Goal: Information Seeking & Learning: Learn about a topic

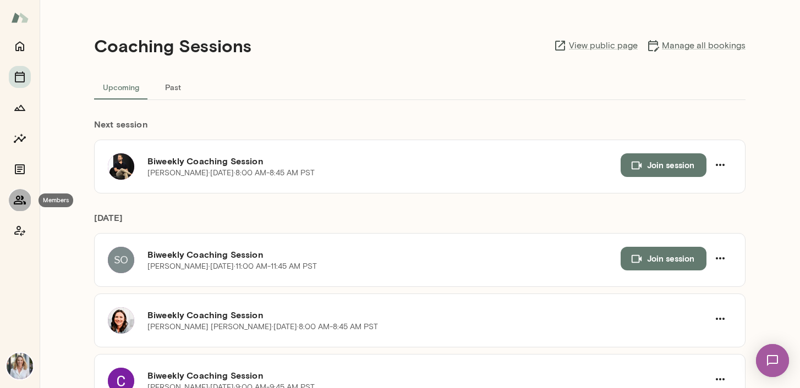
click at [22, 200] on icon "Members" at bounding box center [19, 200] width 13 height 13
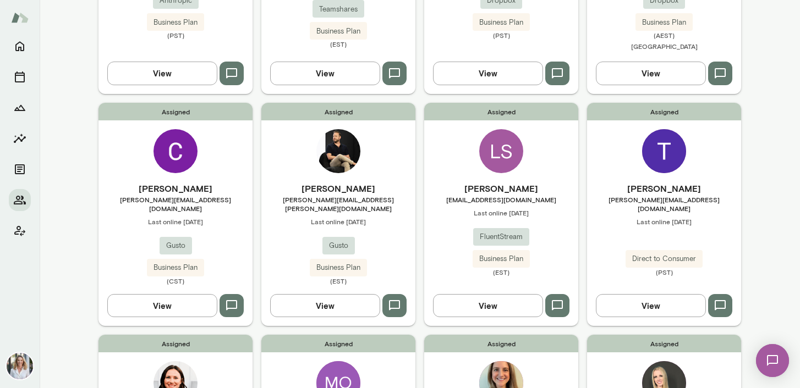
scroll to position [248, 0]
click at [408, 147] on div "Assigned [PERSON_NAME] [PERSON_NAME][EMAIL_ADDRESS][PERSON_NAME][DOMAIN_NAME] L…" at bounding box center [338, 213] width 154 height 223
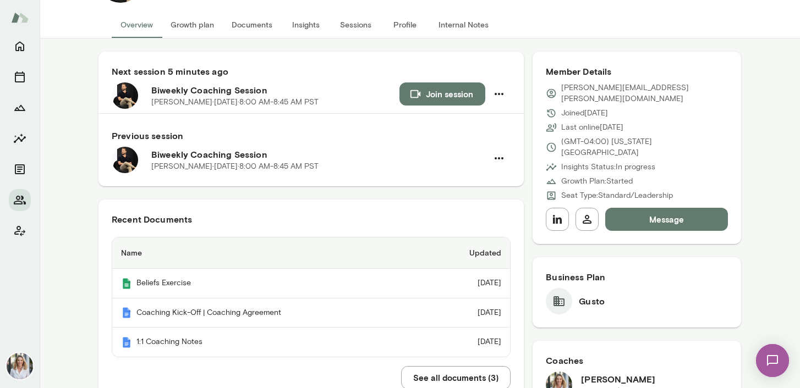
scroll to position [89, 0]
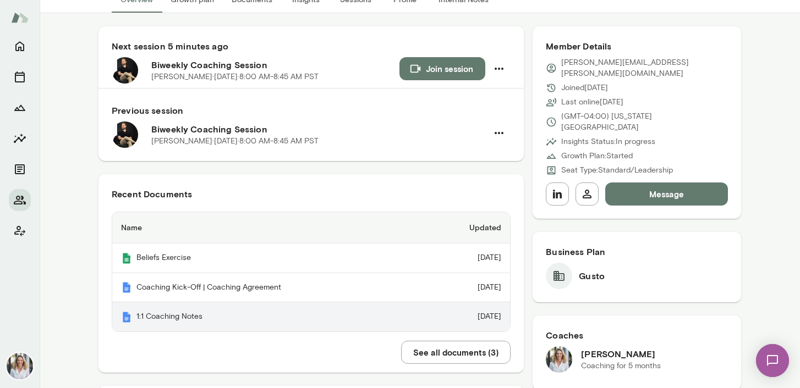
click at [271, 317] on th "1:1 Coaching Notes" at bounding box center [267, 317] width 311 height 29
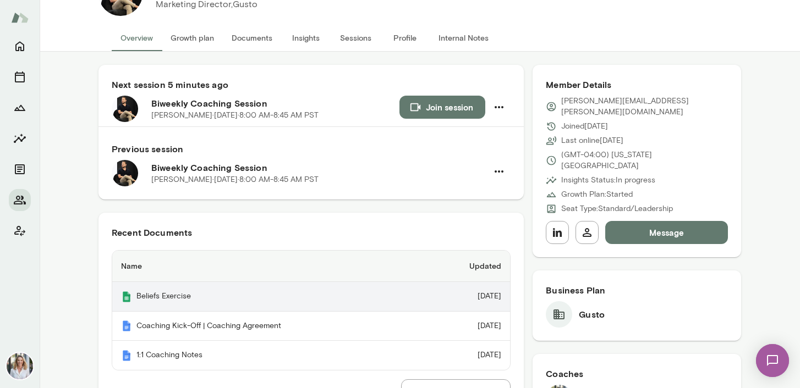
scroll to position [25, 0]
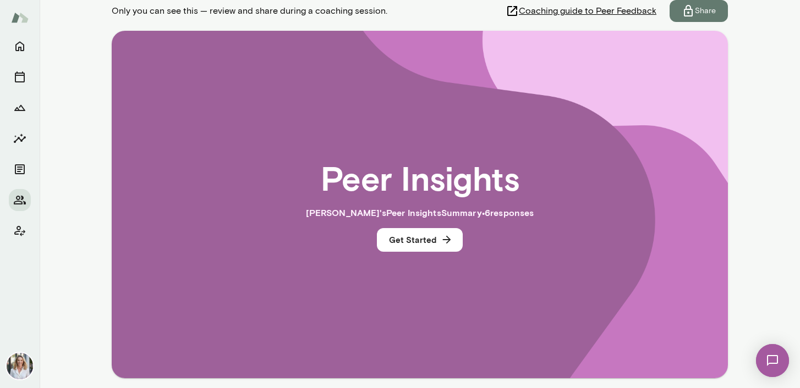
scroll to position [186, 0]
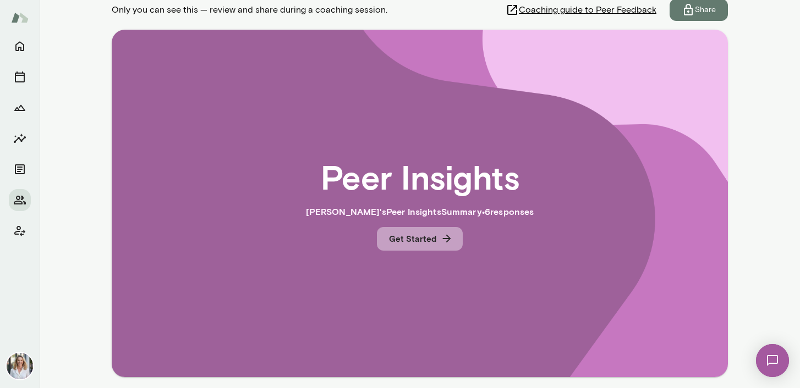
click at [420, 237] on button "Get Started" at bounding box center [420, 238] width 86 height 23
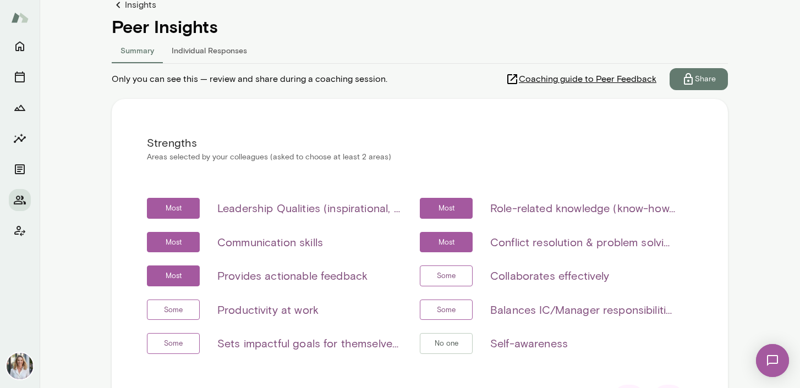
scroll to position [115, 0]
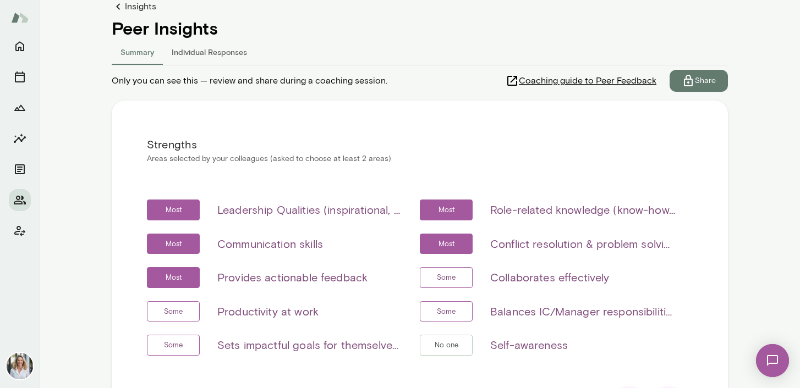
click at [218, 59] on button "Individual Responses" at bounding box center [209, 52] width 93 height 26
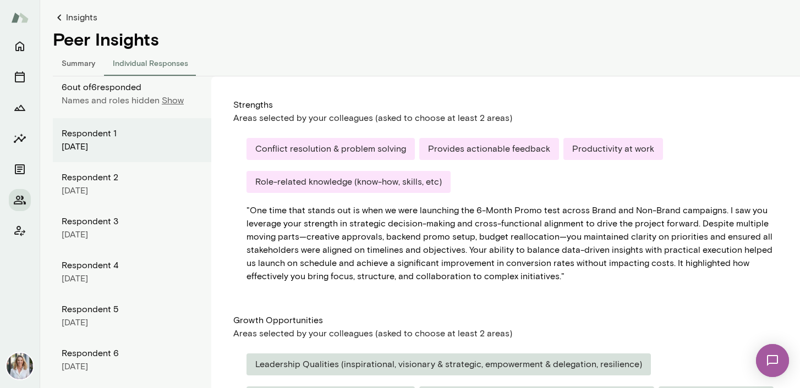
scroll to position [97, 0]
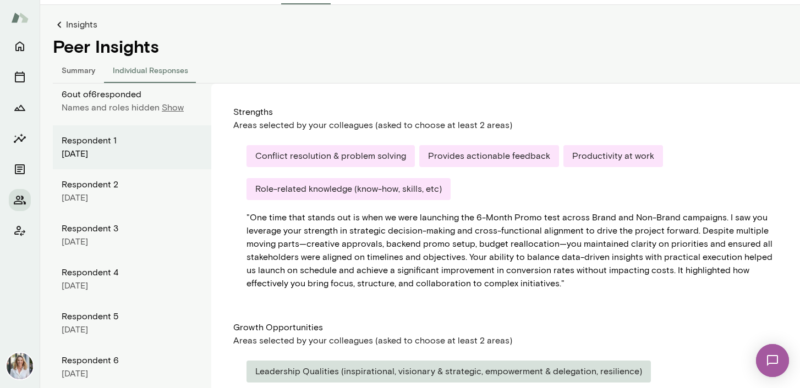
click at [127, 184] on div "Respondent 2" at bounding box center [132, 184] width 141 height 13
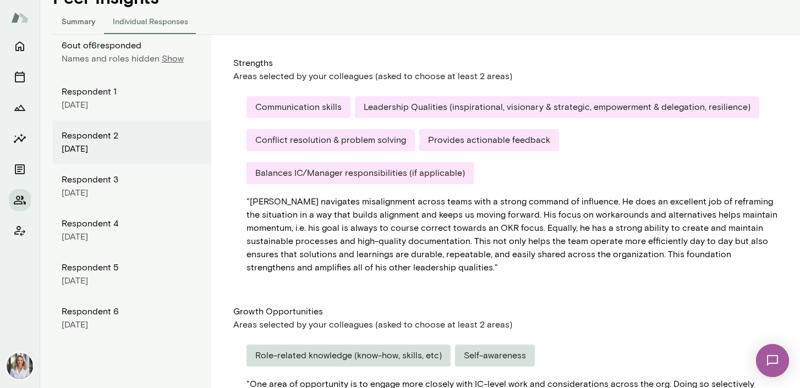
scroll to position [146, 0]
click at [142, 186] on div "August 2025" at bounding box center [132, 192] width 141 height 13
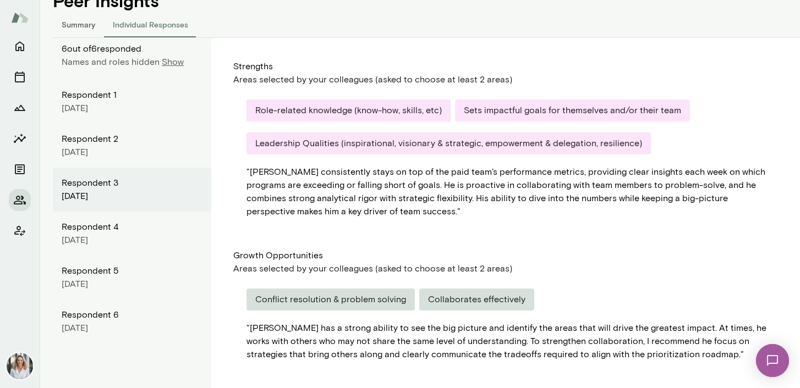
scroll to position [140, 0]
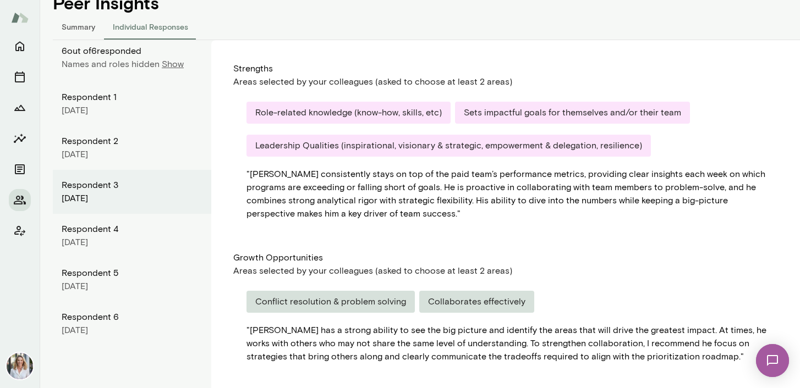
click at [135, 233] on div "Respondent 4" at bounding box center [132, 229] width 141 height 13
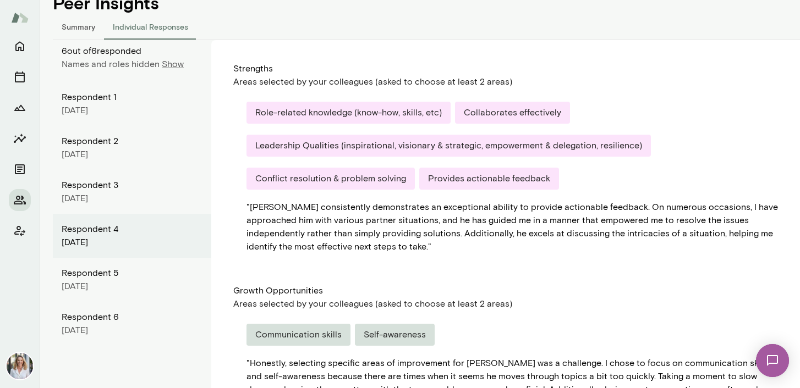
click at [125, 278] on div "Respondent 5" at bounding box center [132, 273] width 141 height 13
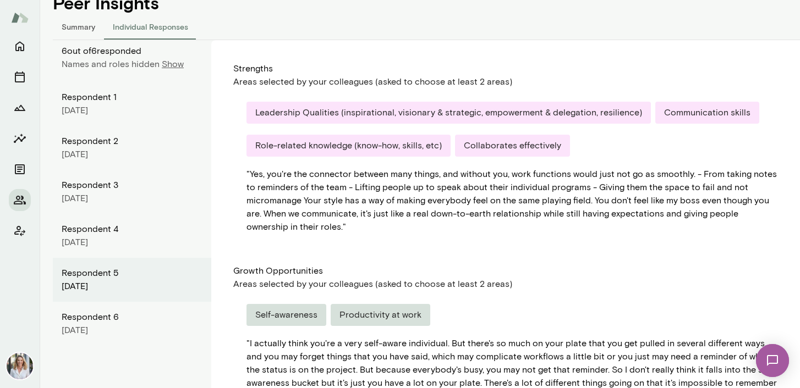
click at [120, 325] on div "August 2025" at bounding box center [132, 330] width 141 height 13
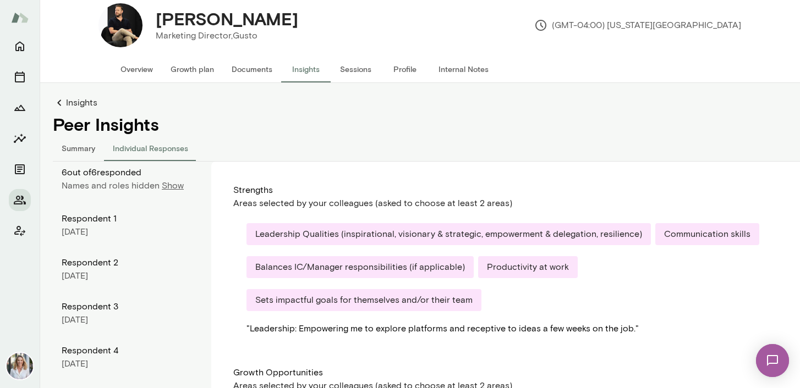
scroll to position [0, 0]
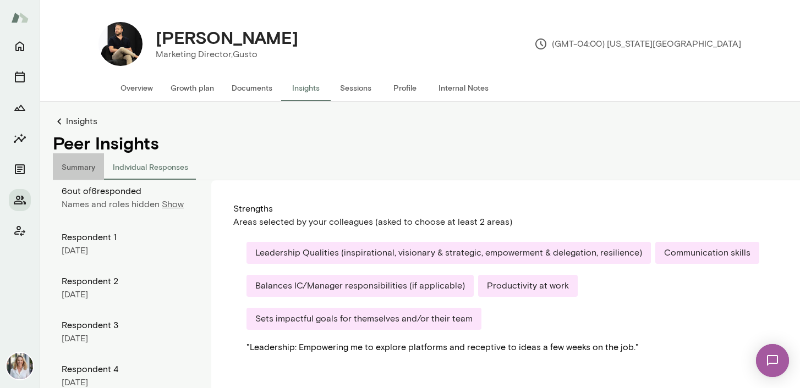
click at [73, 163] on button "Summary" at bounding box center [78, 166] width 51 height 26
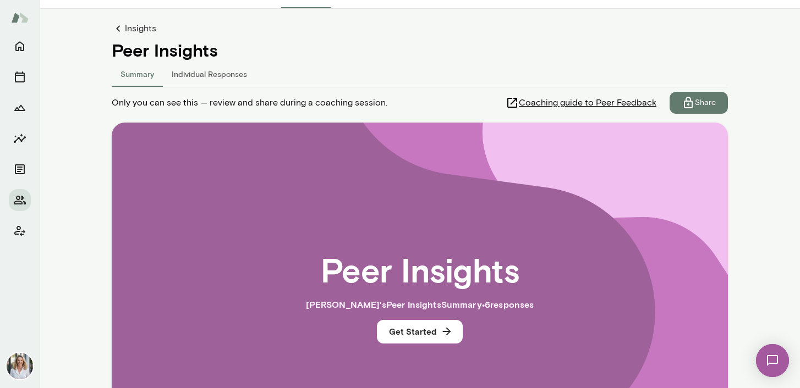
scroll to position [90, 0]
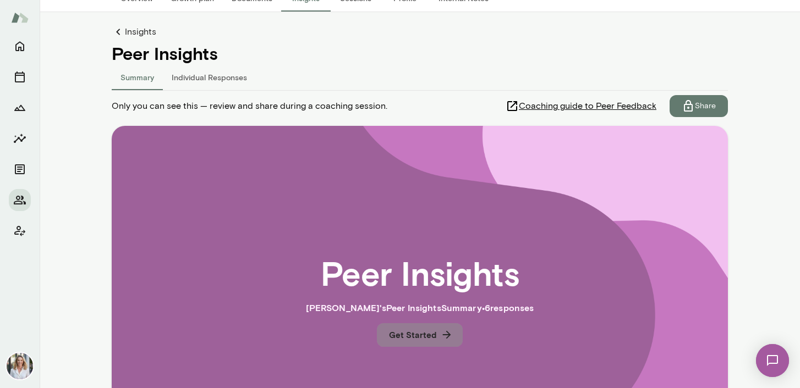
click at [425, 339] on button "Get Started" at bounding box center [420, 334] width 86 height 23
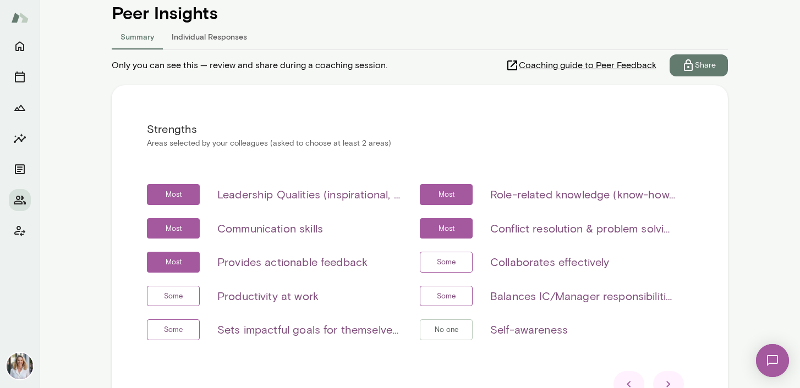
scroll to position [232, 0]
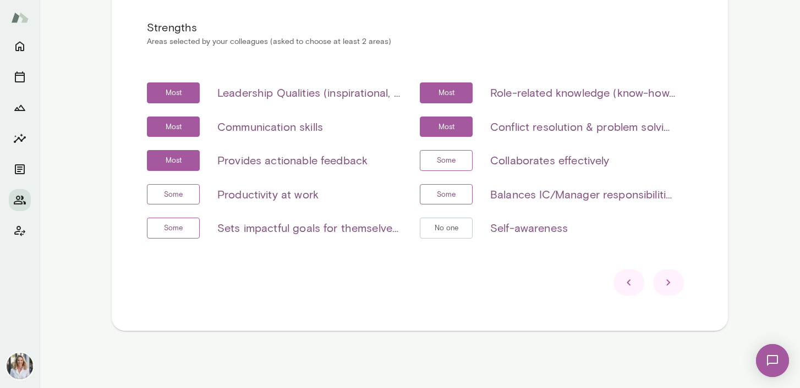
click at [669, 281] on icon at bounding box center [668, 282] width 13 height 13
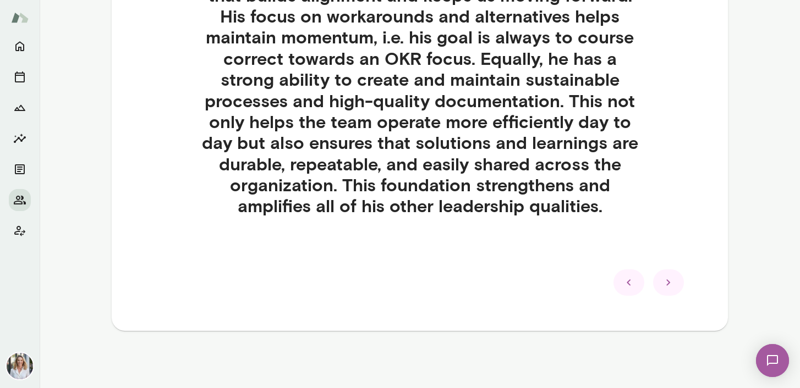
click at [674, 288] on icon at bounding box center [668, 282] width 13 height 13
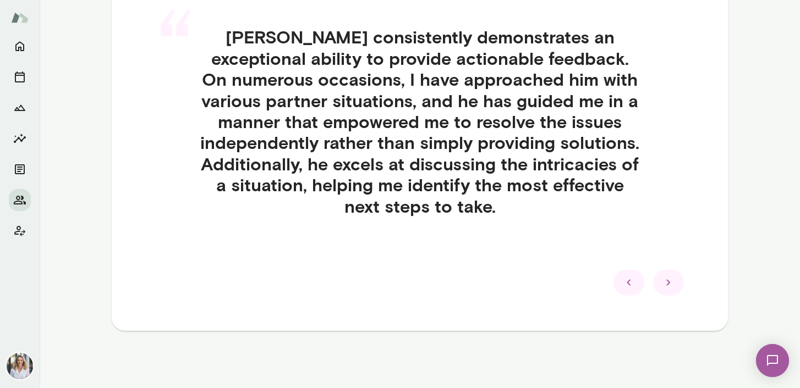
click at [674, 288] on icon at bounding box center [668, 282] width 13 height 13
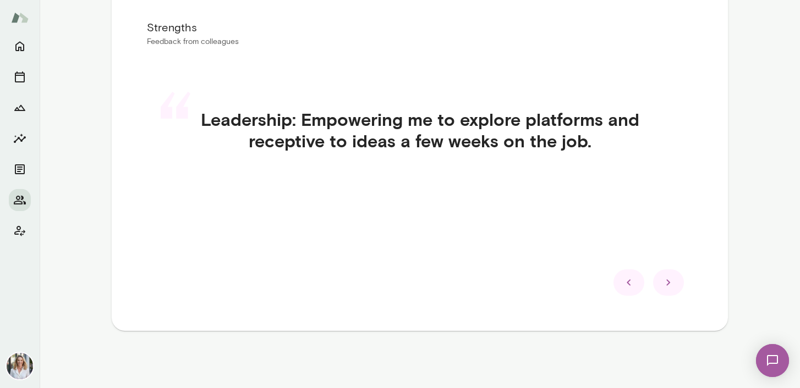
click at [674, 288] on icon at bounding box center [668, 282] width 13 height 13
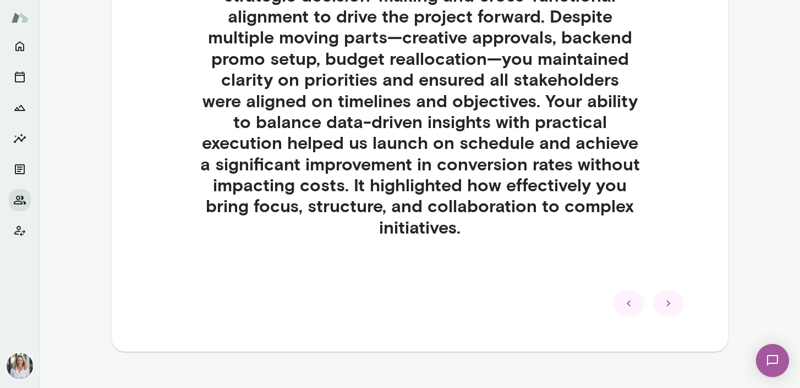
click at [670, 299] on icon at bounding box center [668, 303] width 13 height 13
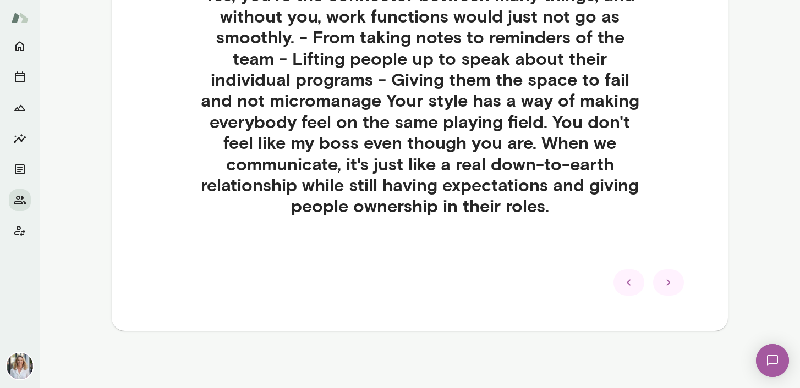
scroll to position [357, 0]
click at [667, 283] on icon at bounding box center [668, 282] width 13 height 13
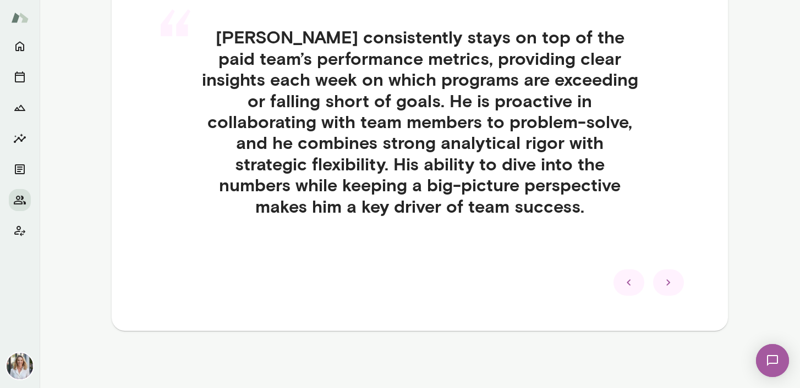
click at [667, 283] on icon at bounding box center [668, 282] width 13 height 13
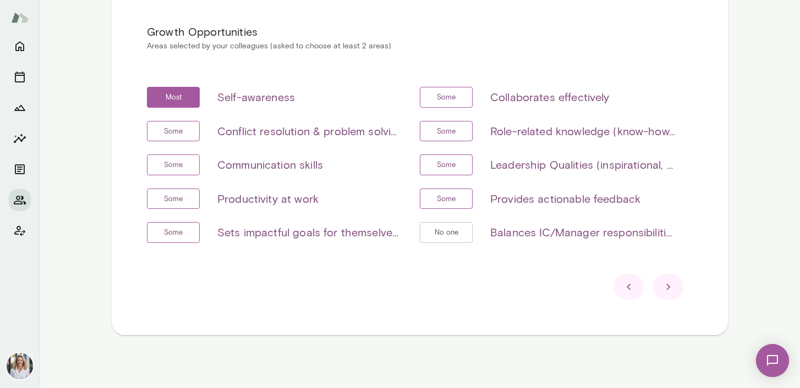
scroll to position [232, 0]
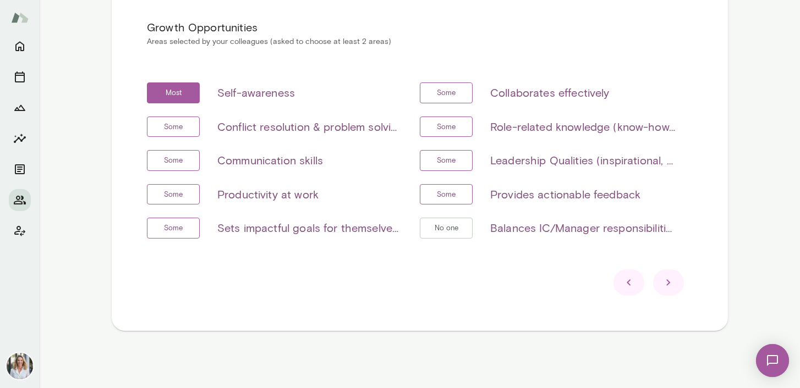
click at [662, 286] on icon at bounding box center [668, 282] width 13 height 13
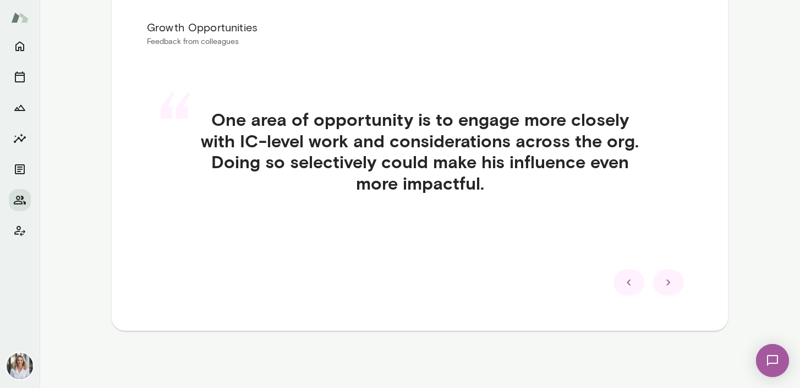
click at [662, 286] on icon at bounding box center [668, 282] width 13 height 13
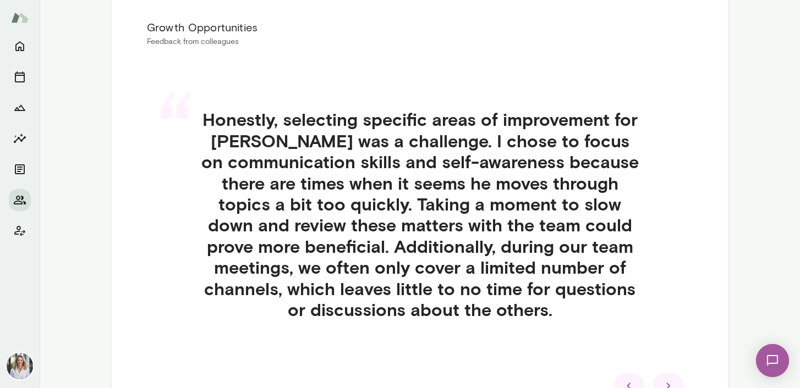
click at [662, 286] on h4 "Honestly, selecting specific areas of improvement for [PERSON_NAME] was a chall…" at bounding box center [419, 214] width 493 height 211
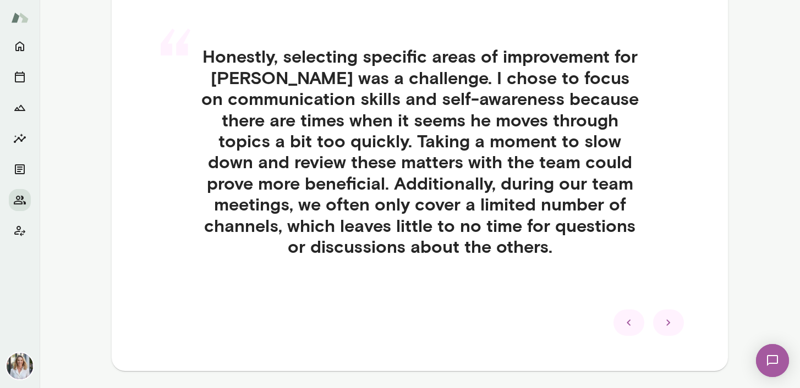
click at [677, 330] on div at bounding box center [668, 323] width 31 height 26
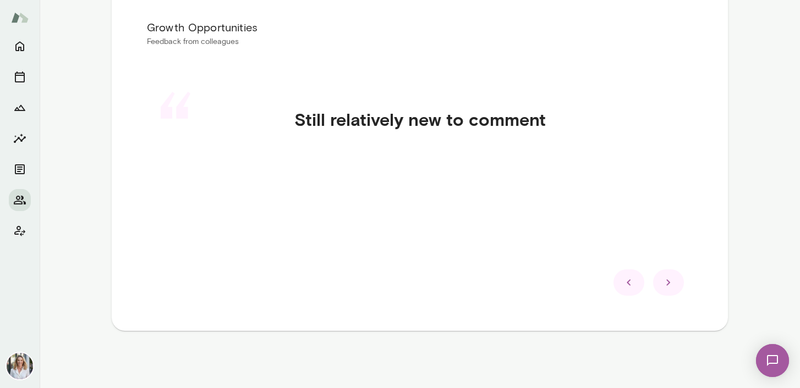
click at [666, 280] on icon at bounding box center [668, 282] width 13 height 13
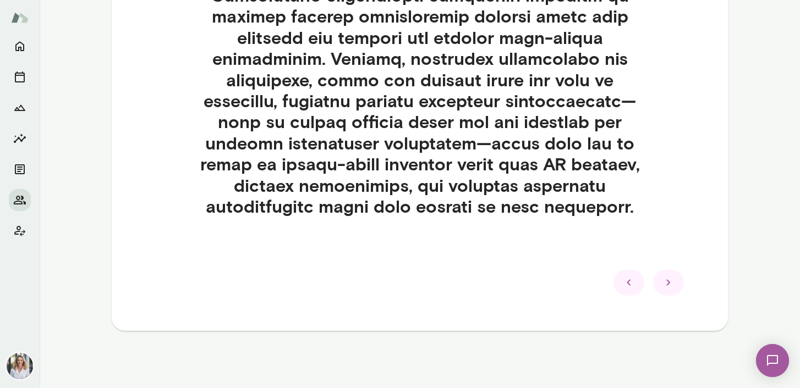
click at [664, 288] on icon at bounding box center [668, 282] width 13 height 13
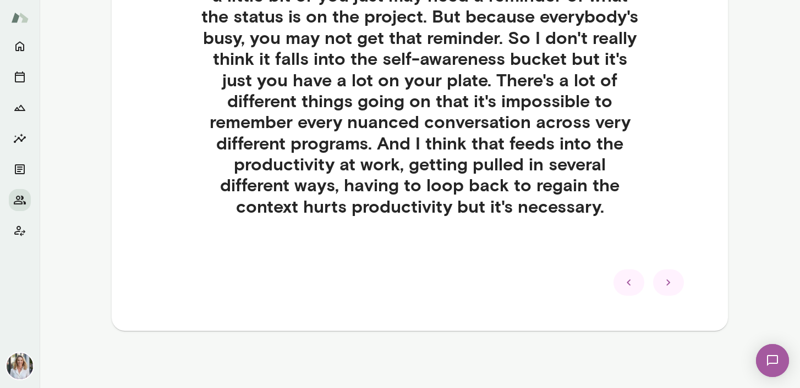
click at [664, 288] on icon at bounding box center [668, 282] width 13 height 13
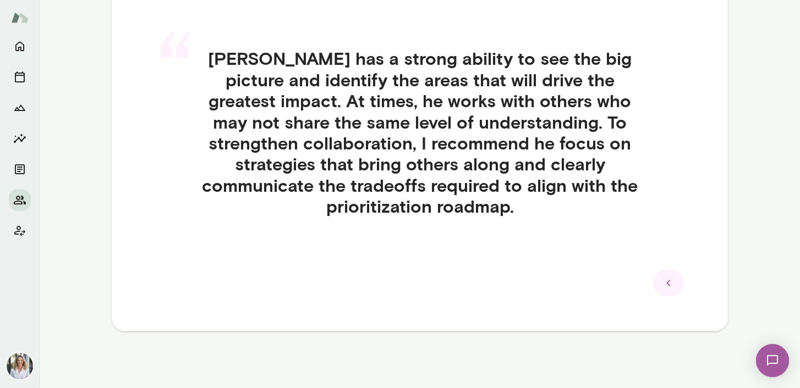
click at [664, 288] on icon at bounding box center [668, 283] width 13 height 13
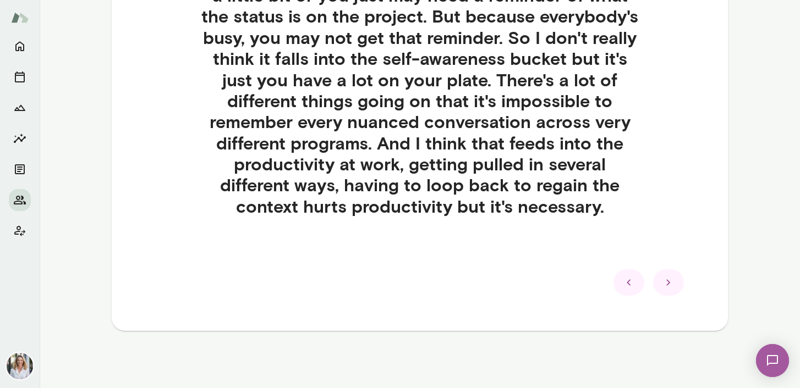
click at [664, 288] on icon at bounding box center [668, 282] width 13 height 13
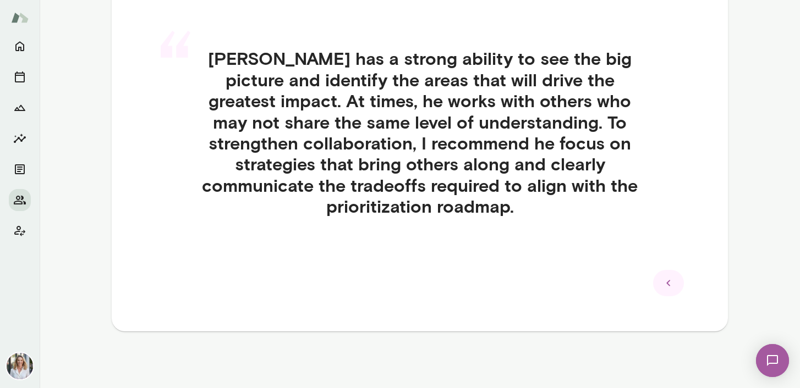
click at [664, 288] on icon at bounding box center [668, 283] width 13 height 13
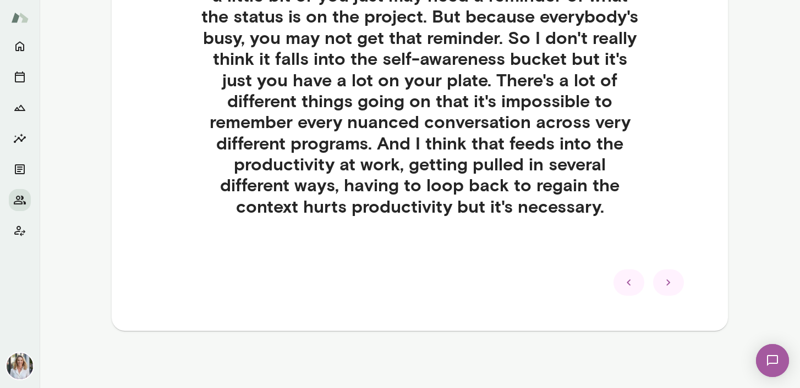
click at [664, 288] on icon at bounding box center [668, 282] width 13 height 13
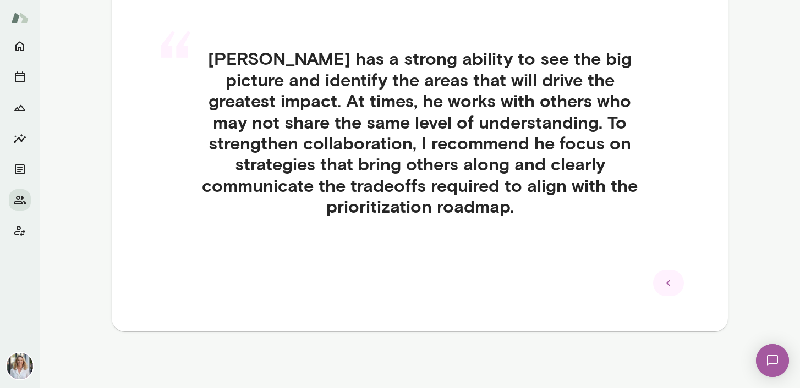
click at [664, 288] on icon at bounding box center [668, 283] width 13 height 13
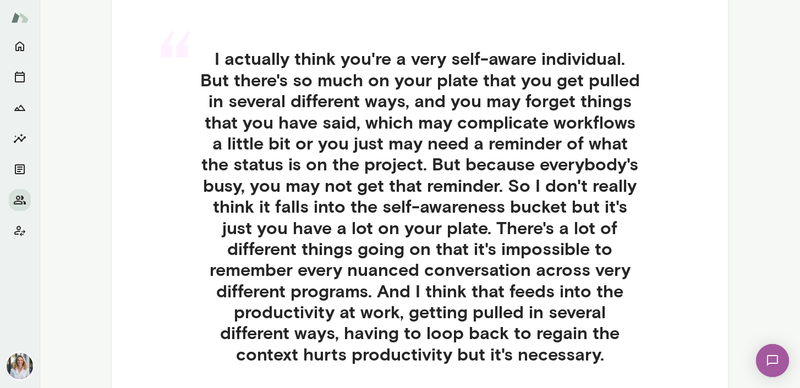
scroll to position [0, 0]
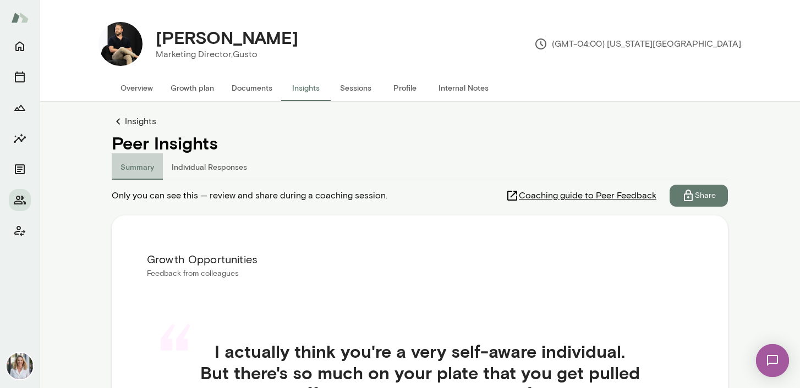
click at [140, 168] on button "Summary" at bounding box center [137, 166] width 51 height 26
click at [199, 180] on button "Individual Responses" at bounding box center [209, 166] width 93 height 26
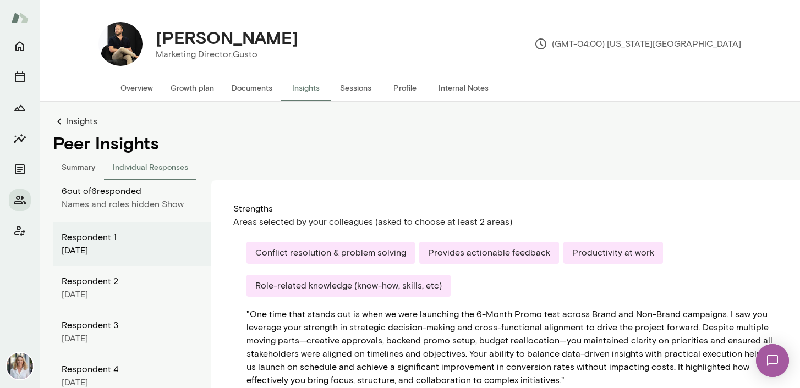
click at [107, 290] on div "August 2025" at bounding box center [132, 294] width 141 height 13
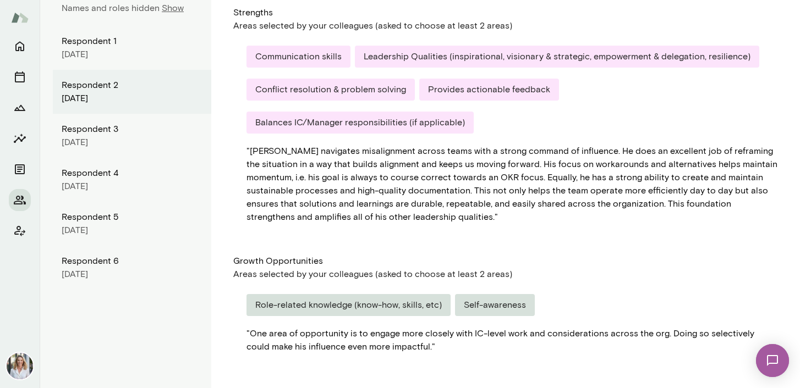
scroll to position [200, 0]
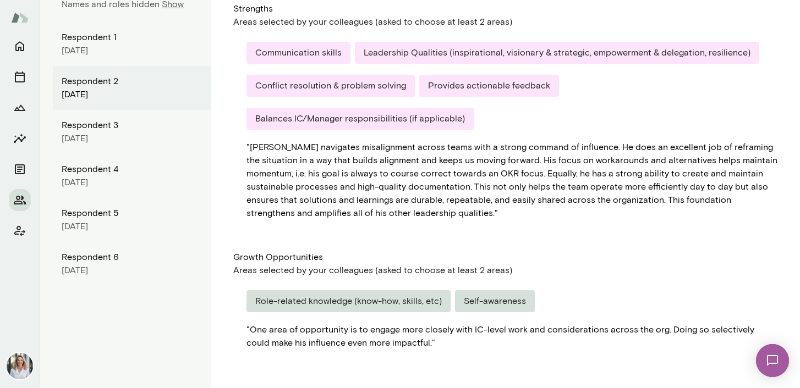
click at [92, 143] on div "August 2025" at bounding box center [132, 138] width 141 height 13
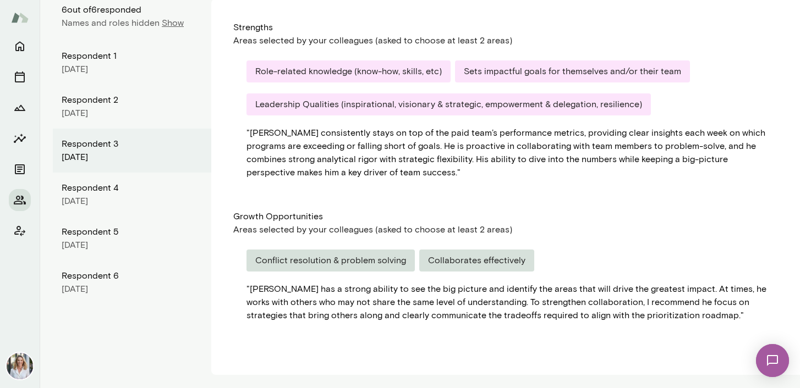
click at [91, 195] on div "August 2025" at bounding box center [132, 201] width 141 height 13
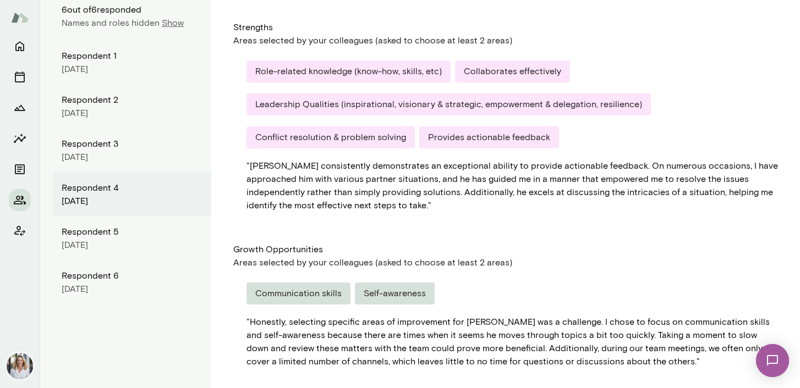
click at [87, 229] on div "Respondent 5" at bounding box center [132, 232] width 141 height 13
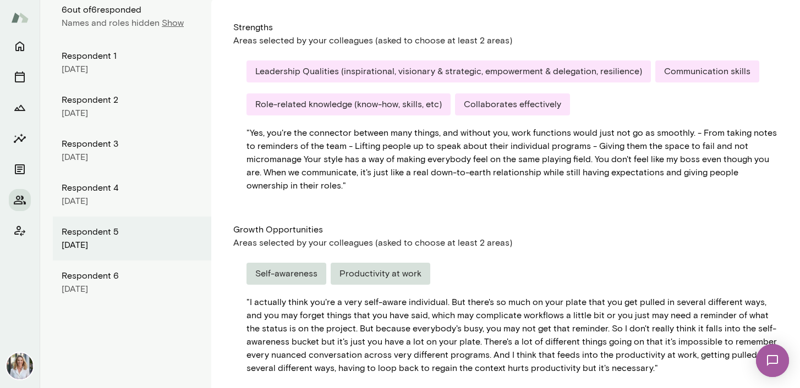
click at [92, 272] on div "Respondent 6" at bounding box center [132, 276] width 141 height 13
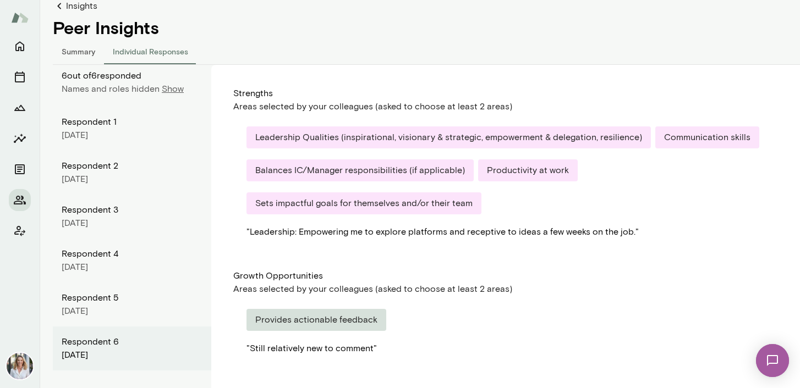
scroll to position [113, 0]
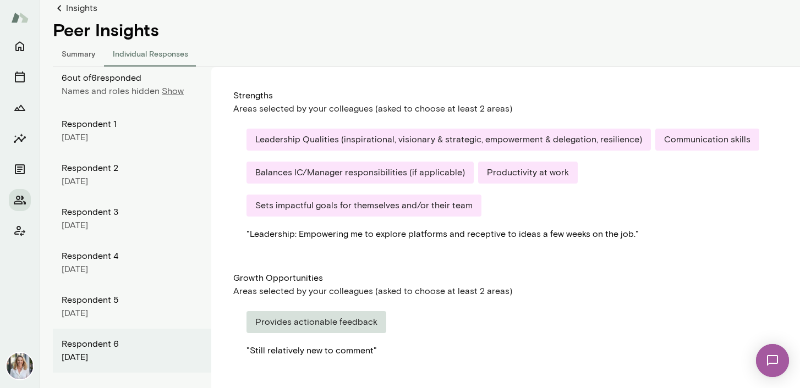
click at [79, 57] on button "Summary" at bounding box center [78, 53] width 51 height 26
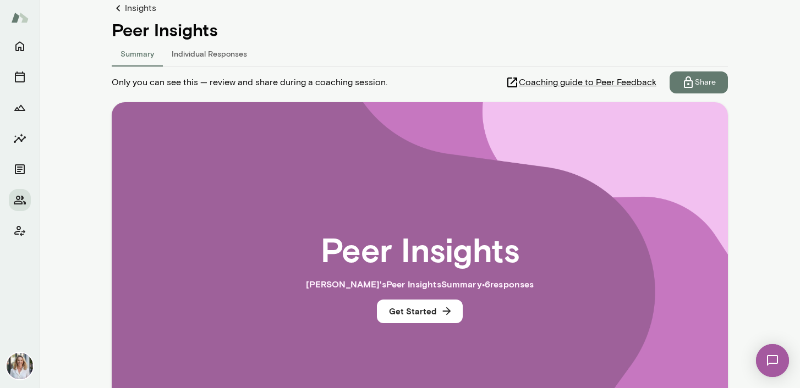
scroll to position [190, 0]
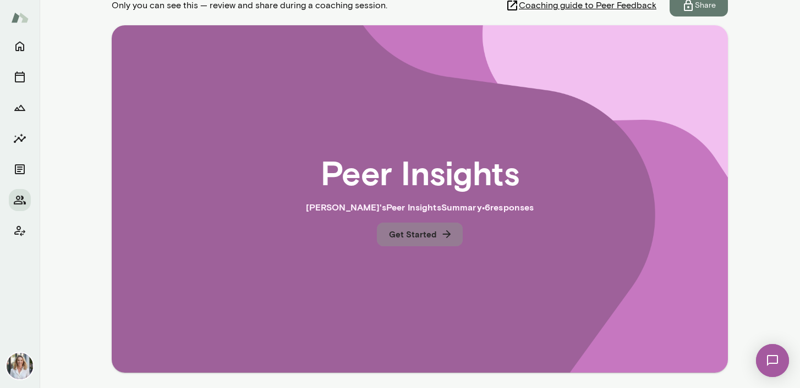
click at [433, 234] on button "Get Started" at bounding box center [420, 234] width 86 height 23
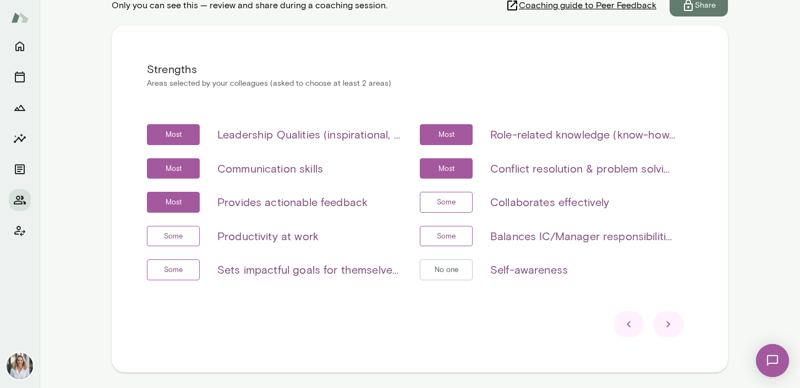
scroll to position [232, 0]
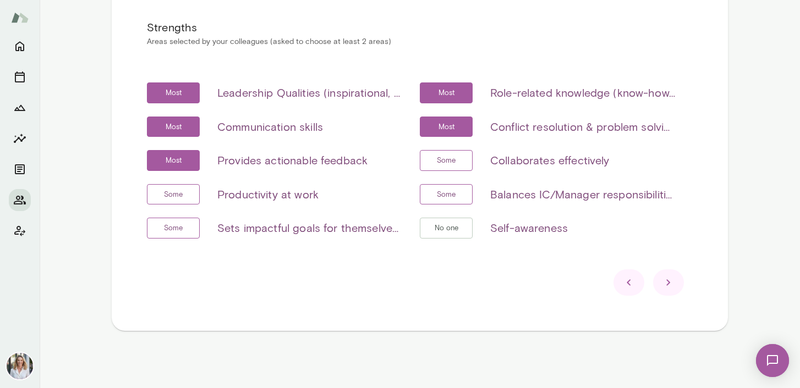
click at [671, 286] on icon at bounding box center [668, 282] width 13 height 13
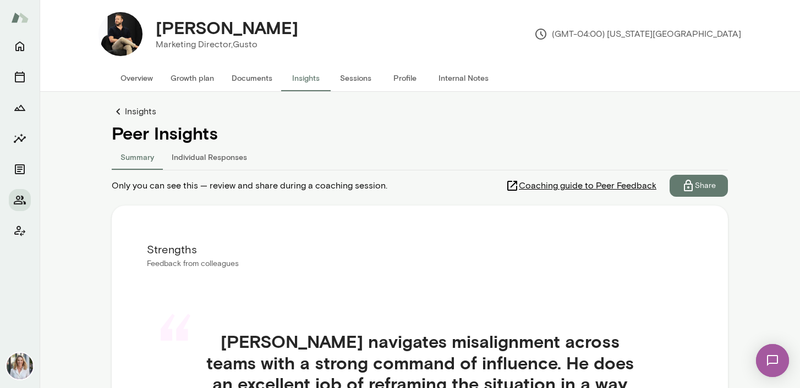
scroll to position [0, 0]
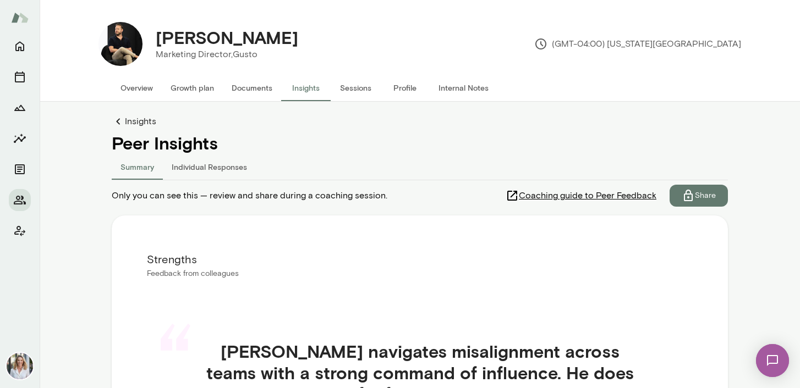
click at [134, 119] on link "Insights" at bounding box center [420, 121] width 616 height 13
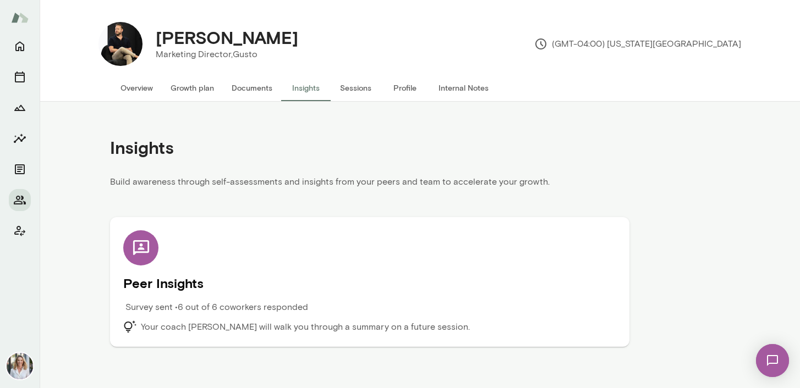
click at [204, 279] on h5 "Peer Insights" at bounding box center [369, 283] width 493 height 18
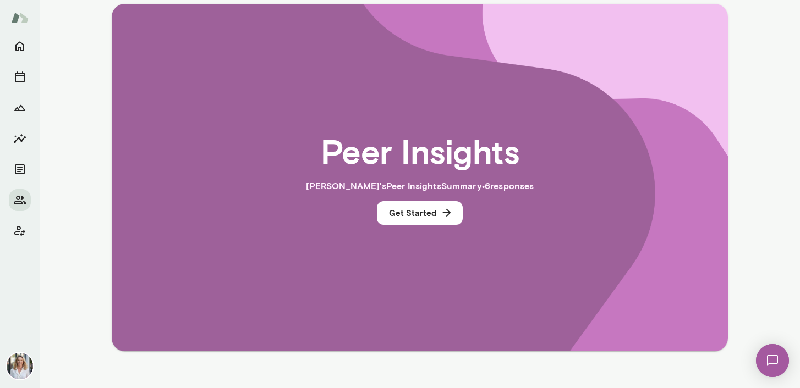
scroll to position [216, 0]
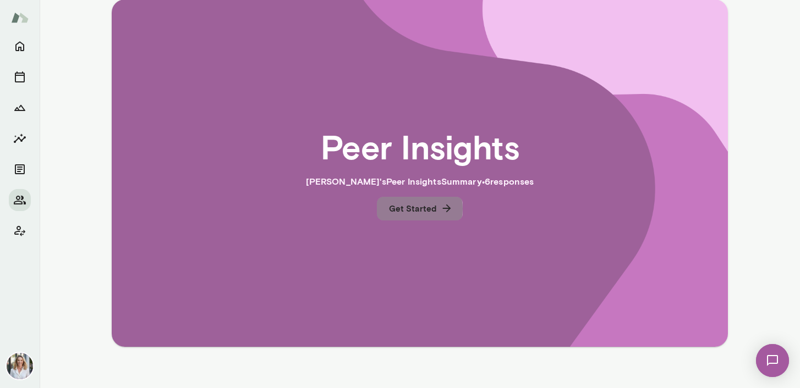
click at [413, 209] on button "Get Started" at bounding box center [420, 208] width 86 height 23
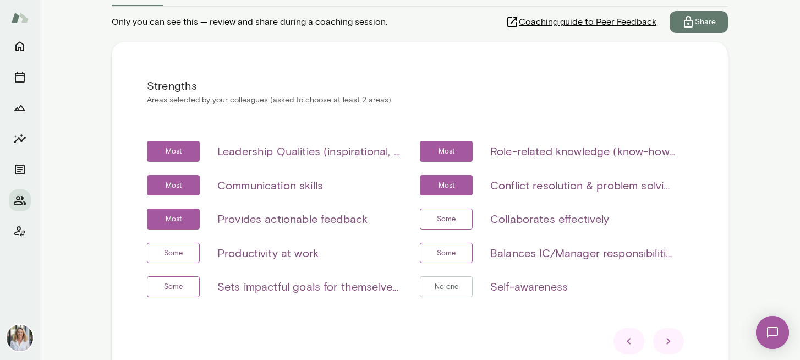
scroll to position [173, 0]
click at [161, 155] on span "Most" at bounding box center [174, 151] width 28 height 11
click at [176, 154] on span "Most" at bounding box center [174, 151] width 28 height 11
click at [673, 343] on icon at bounding box center [668, 341] width 13 height 13
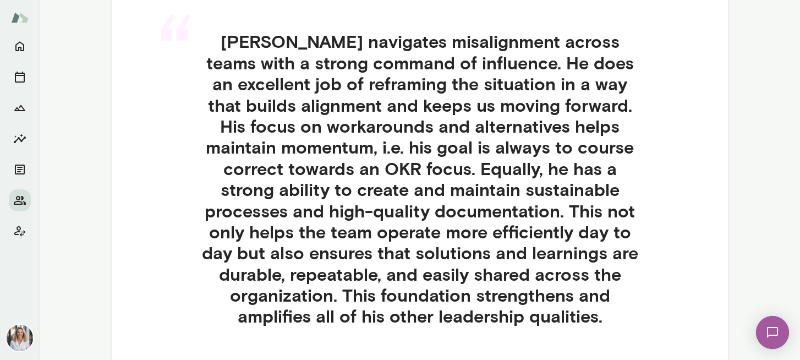
scroll to position [309, 0]
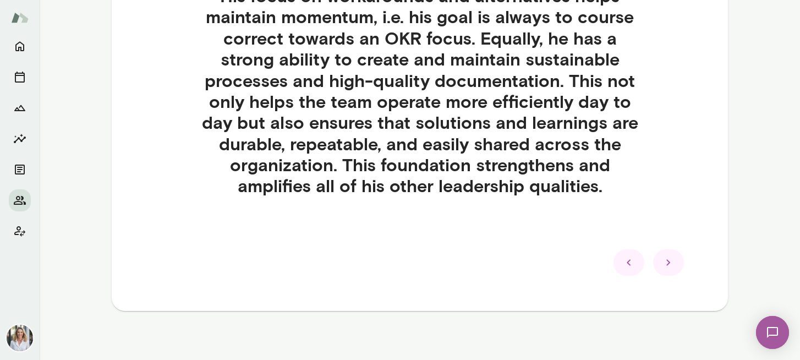
click at [674, 263] on icon at bounding box center [668, 262] width 13 height 13
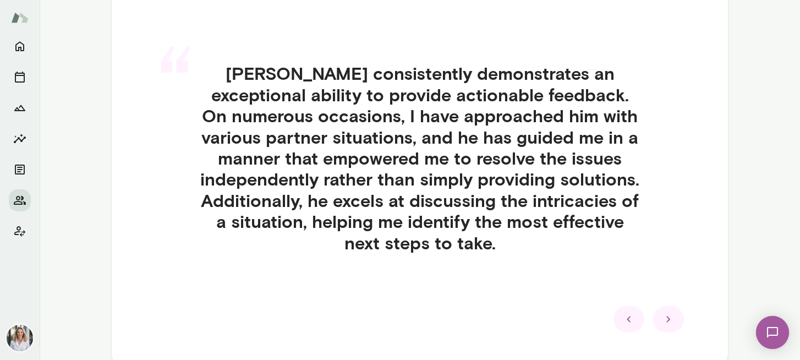
scroll to position [283, 0]
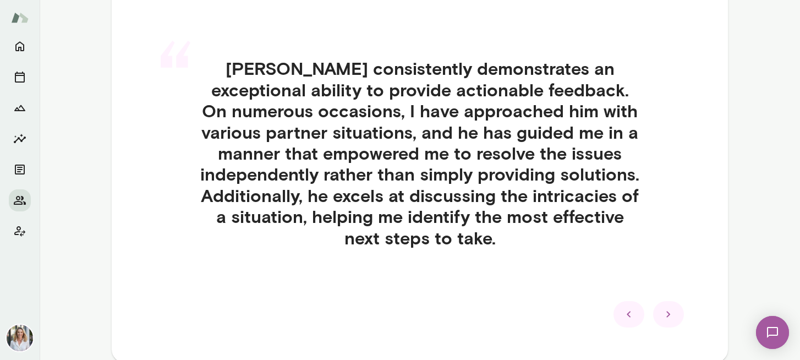
click at [671, 312] on icon at bounding box center [668, 313] width 13 height 13
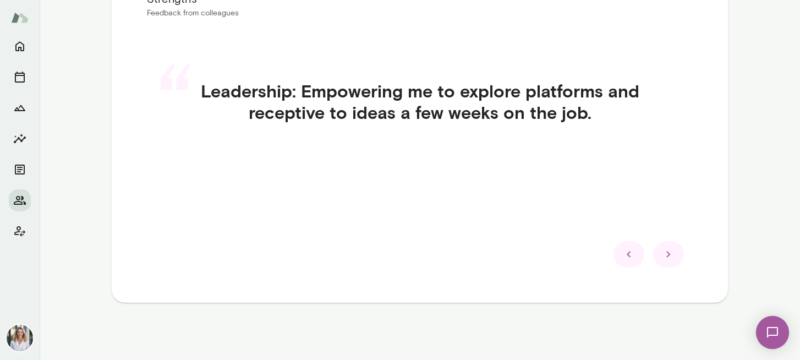
click at [631, 262] on div at bounding box center [628, 254] width 31 height 26
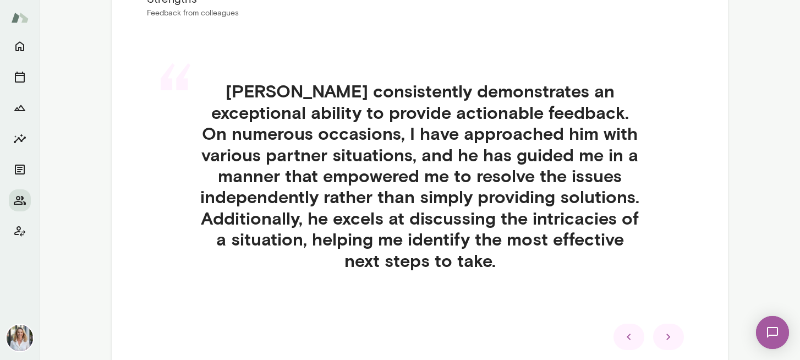
click at [675, 338] on div at bounding box center [668, 336] width 31 height 26
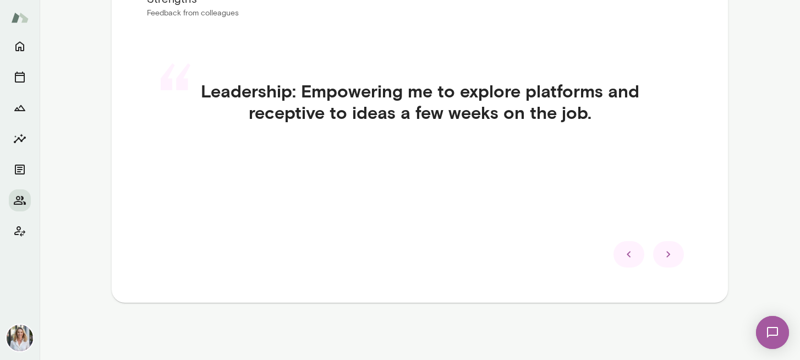
click at [669, 252] on icon at bounding box center [668, 254] width 13 height 13
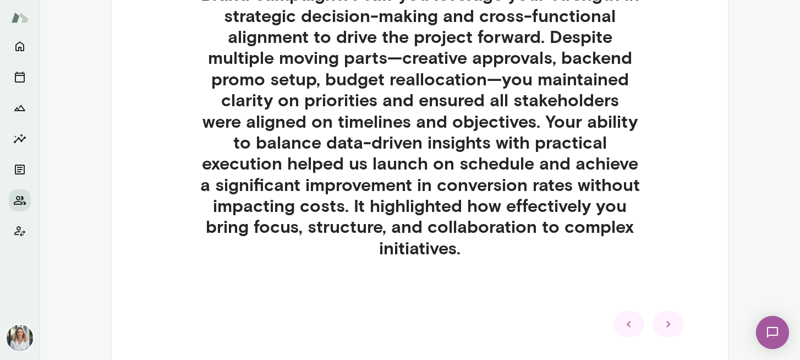
scroll to position [470, 0]
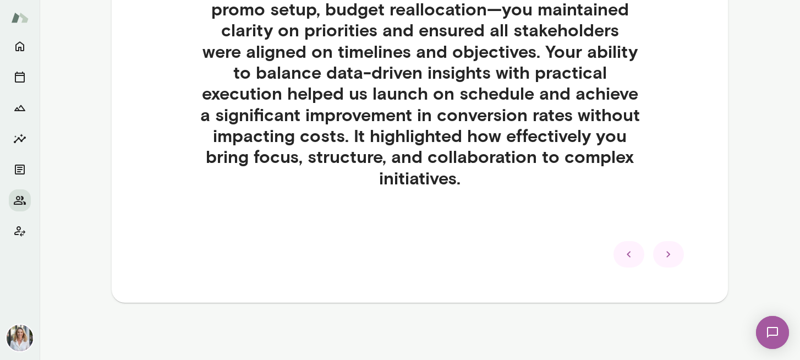
click at [679, 256] on div at bounding box center [668, 254] width 31 height 26
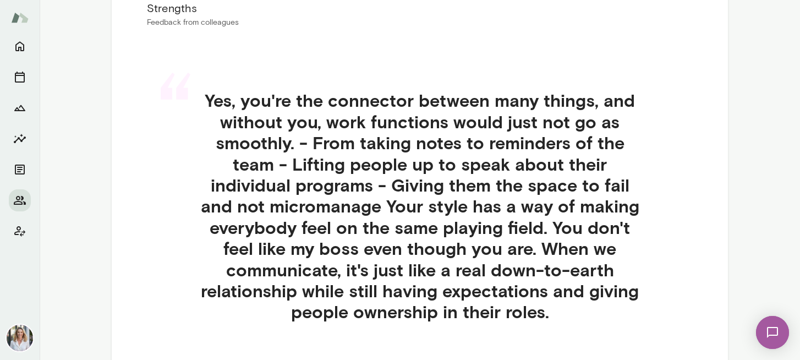
scroll to position [252, 0]
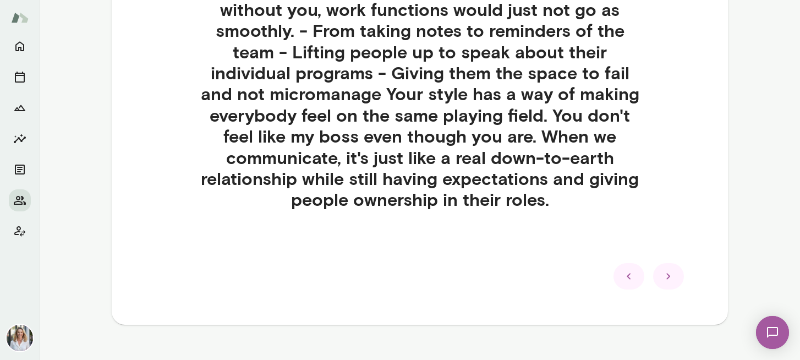
click at [669, 277] on icon at bounding box center [668, 276] width 13 height 13
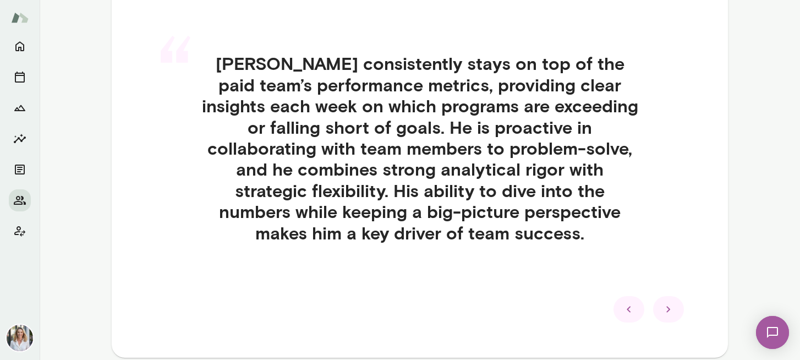
scroll to position [266, 0]
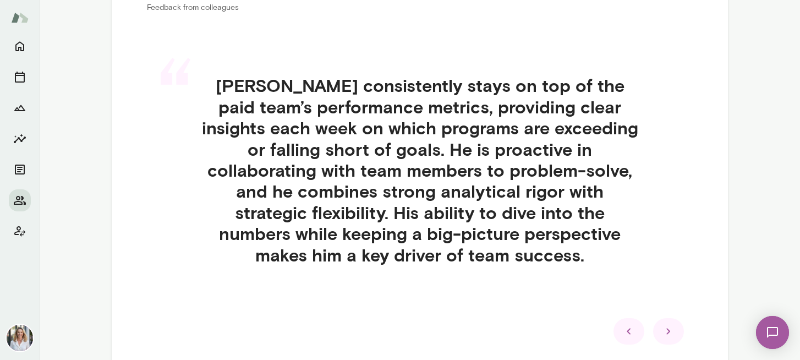
click at [668, 330] on icon at bounding box center [668, 331] width 13 height 13
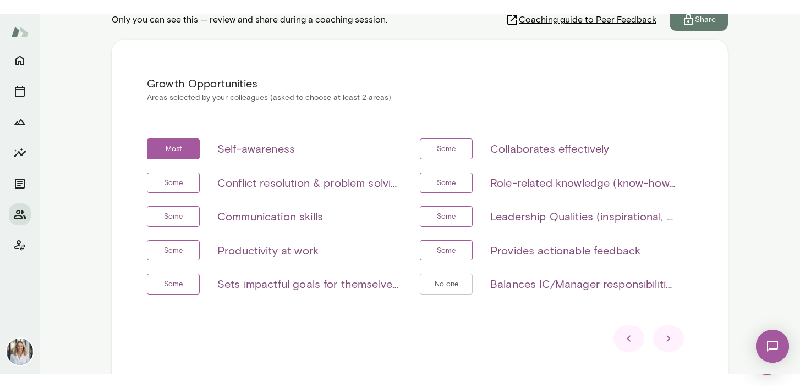
scroll to position [188, 0]
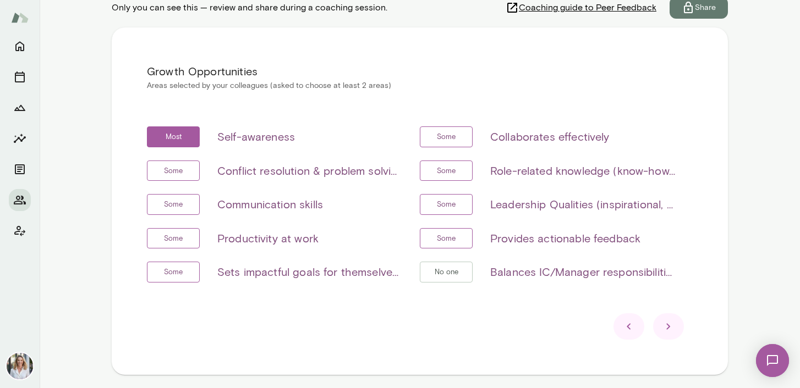
click at [672, 329] on icon at bounding box center [668, 326] width 13 height 13
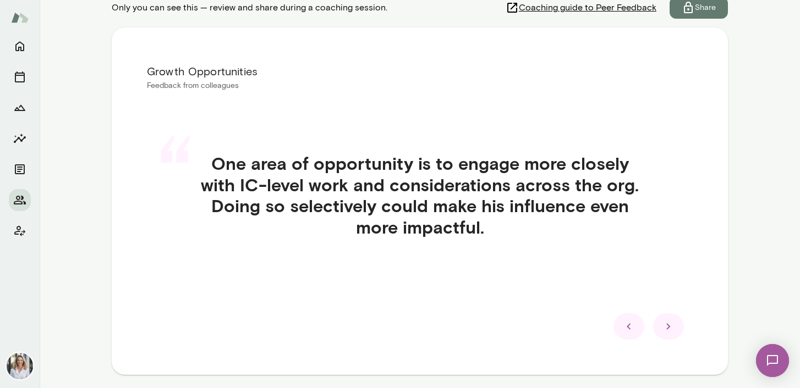
click at [675, 327] on div at bounding box center [668, 327] width 31 height 26
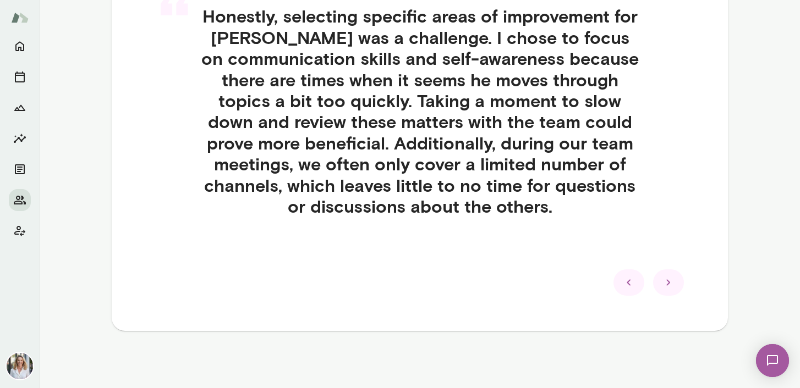
scroll to position [333, 0]
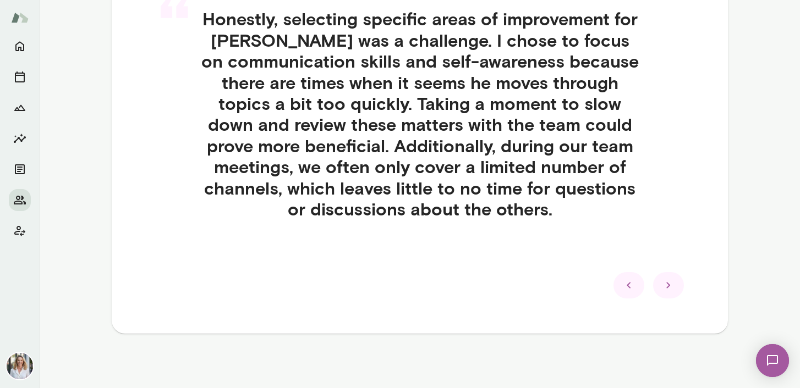
click at [631, 293] on div at bounding box center [628, 285] width 31 height 26
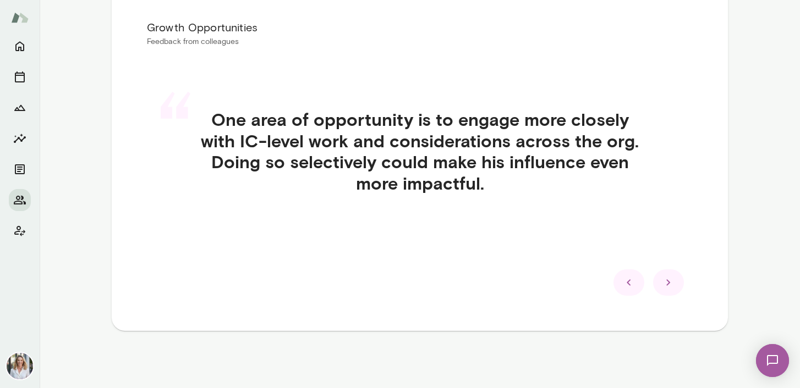
scroll to position [232, 0]
click at [672, 285] on icon at bounding box center [668, 282] width 13 height 13
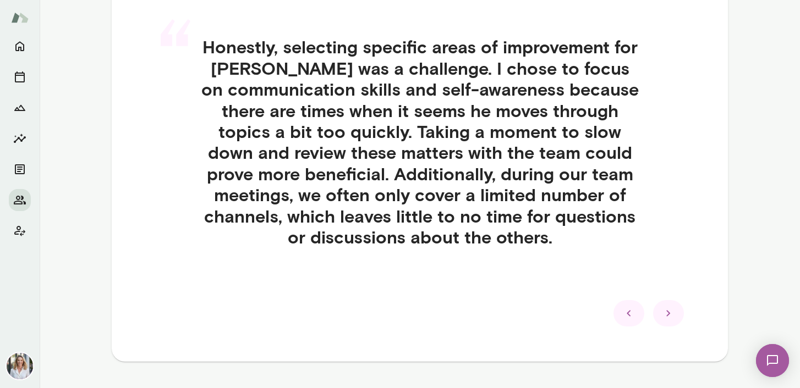
scroll to position [308, 0]
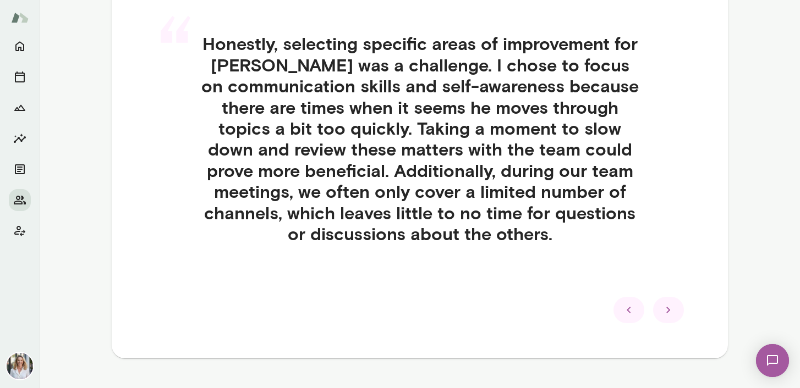
click at [674, 312] on icon at bounding box center [668, 310] width 13 height 13
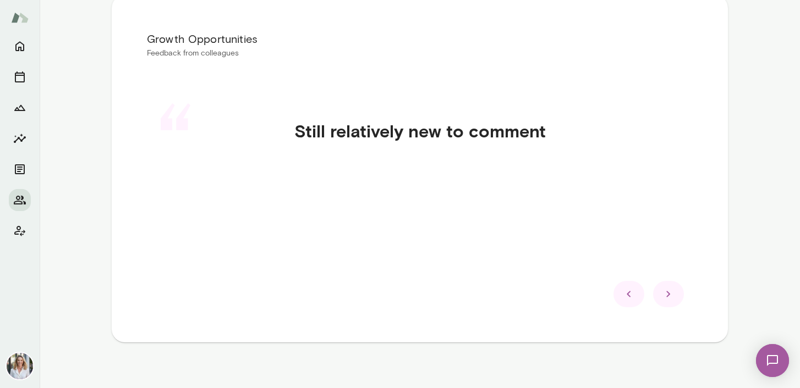
scroll to position [219, 0]
click at [674, 296] on icon at bounding box center [668, 295] width 13 height 13
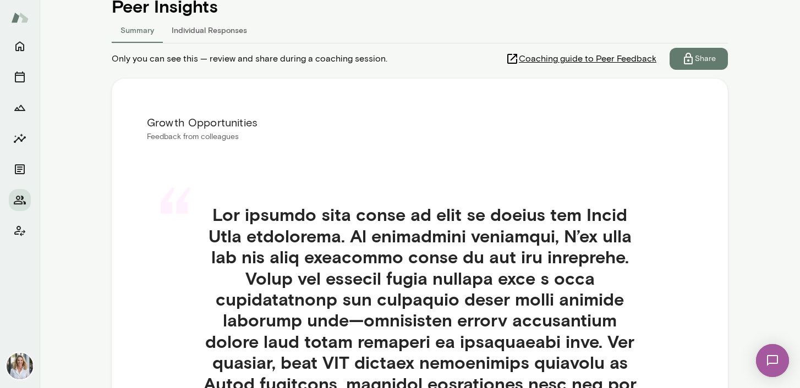
scroll to position [130, 0]
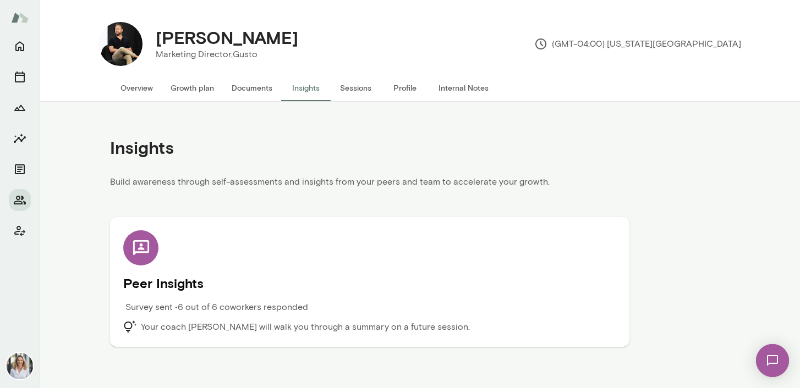
click at [186, 267] on div "Peer Insights Survey sent • 6 out of 6 coworkers responded Your coach [PERSON_N…" at bounding box center [369, 281] width 493 height 103
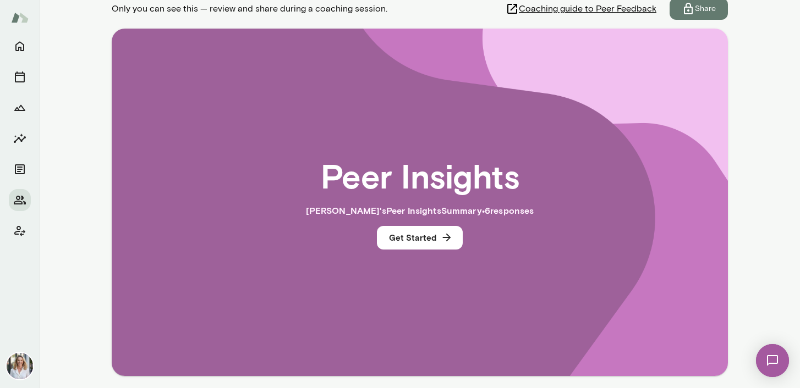
scroll to position [232, 0]
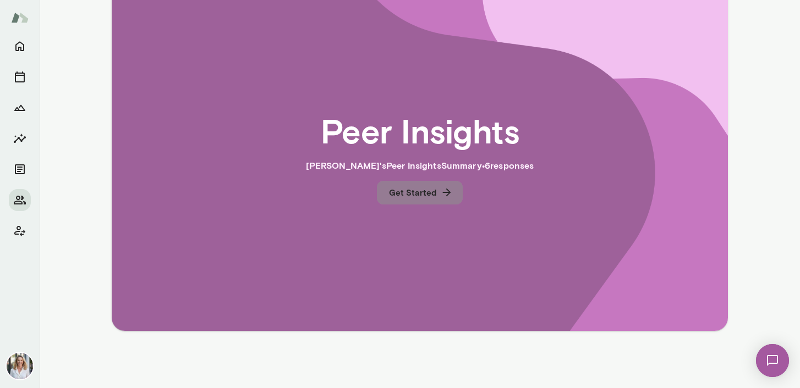
click at [436, 196] on button "Get Started" at bounding box center [420, 192] width 86 height 23
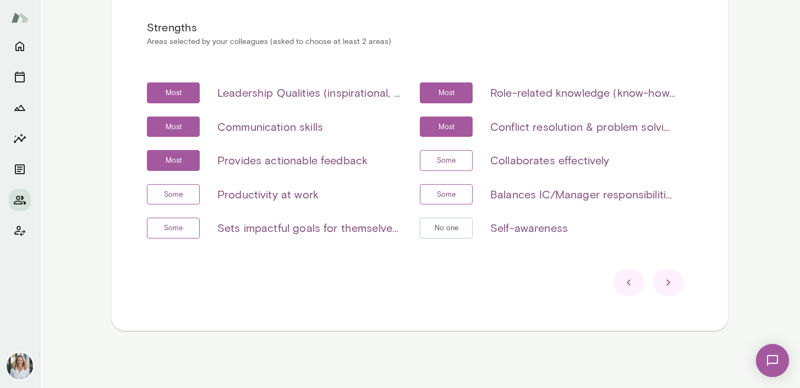
click at [664, 278] on icon at bounding box center [668, 282] width 13 height 13
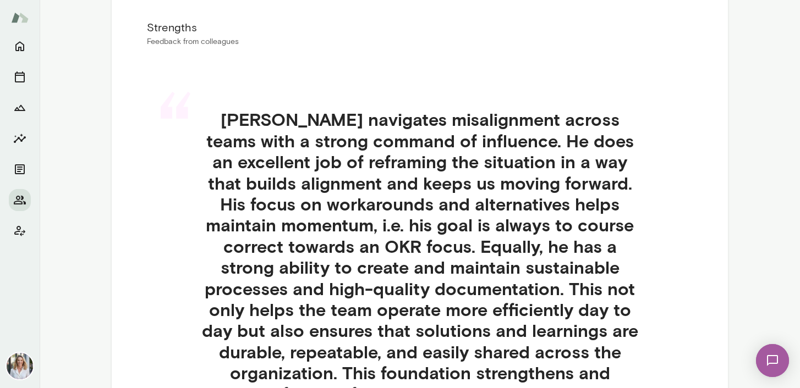
click at [664, 278] on h4 "[PERSON_NAME] navigates misalignment across teams with a strong command of infl…" at bounding box center [419, 256] width 493 height 295
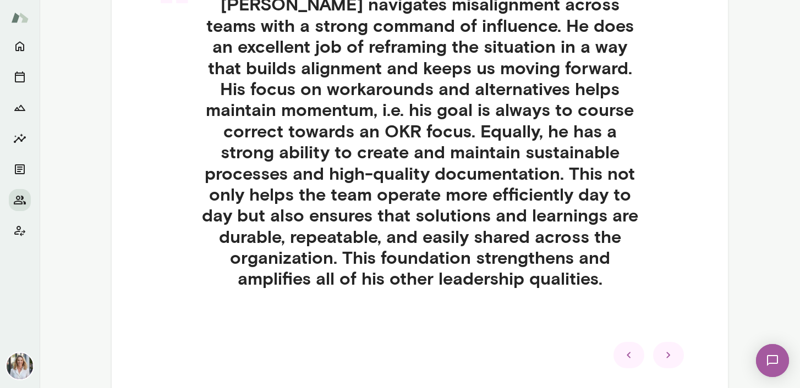
scroll to position [420, 0]
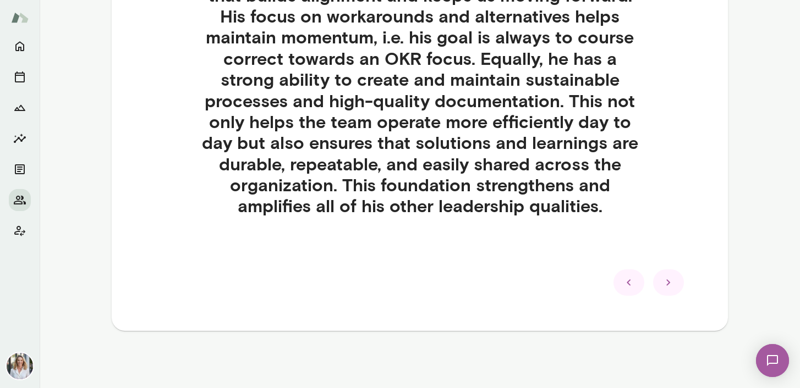
click at [669, 284] on icon at bounding box center [668, 282] width 13 height 13
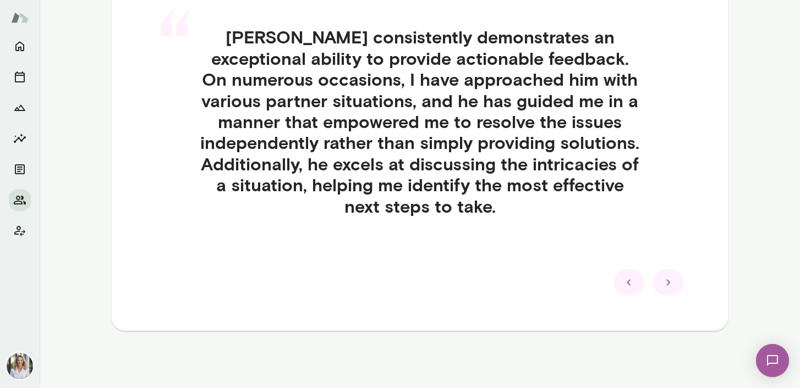
click at [669, 284] on icon at bounding box center [668, 282] width 13 height 13
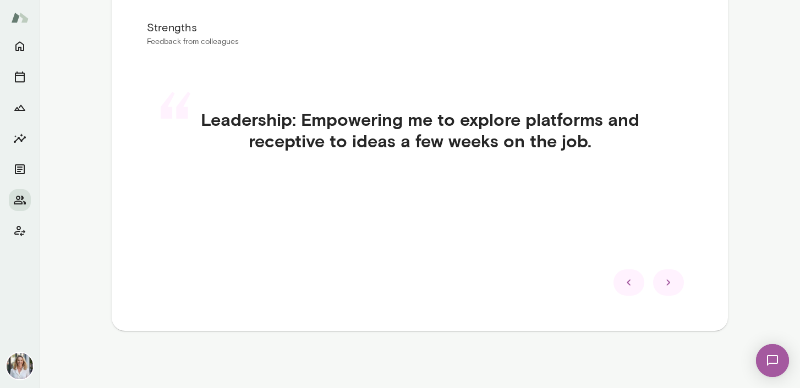
click at [669, 284] on icon at bounding box center [668, 282] width 13 height 13
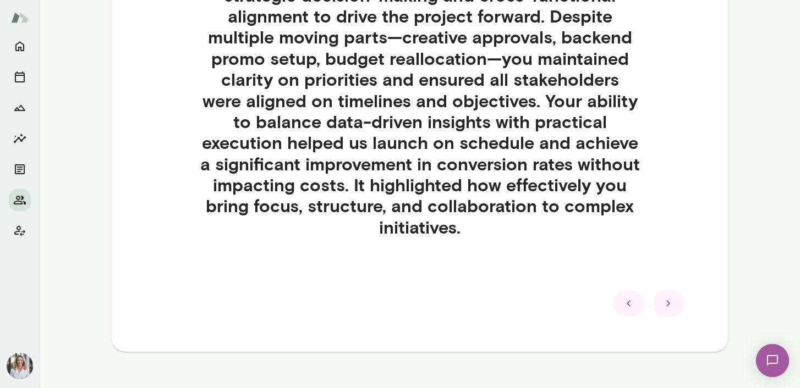
click at [669, 284] on div "“ One time that stands out is when we were launching the 6-Month Promo test acr…" at bounding box center [420, 92] width 546 height 396
click at [669, 298] on icon at bounding box center [668, 303] width 13 height 13
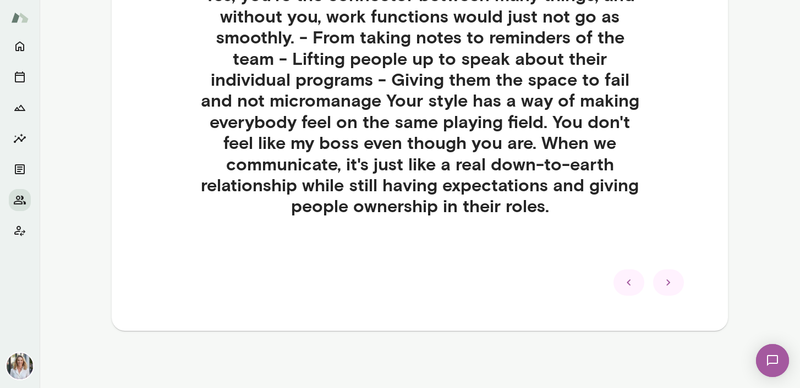
scroll to position [357, 0]
click at [669, 283] on icon at bounding box center [668, 282] width 4 height 6
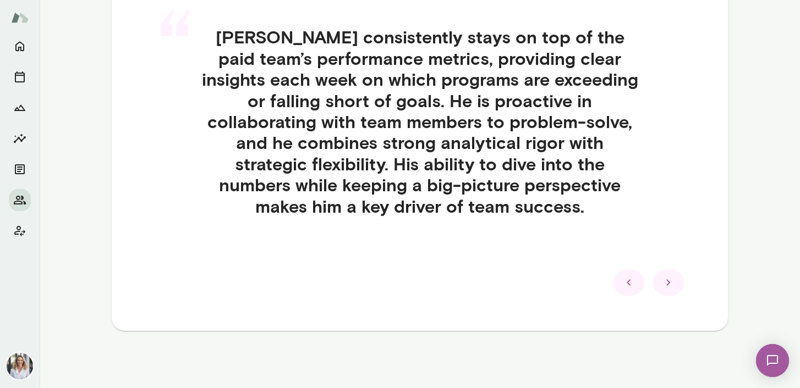
click at [636, 282] on div at bounding box center [628, 283] width 31 height 26
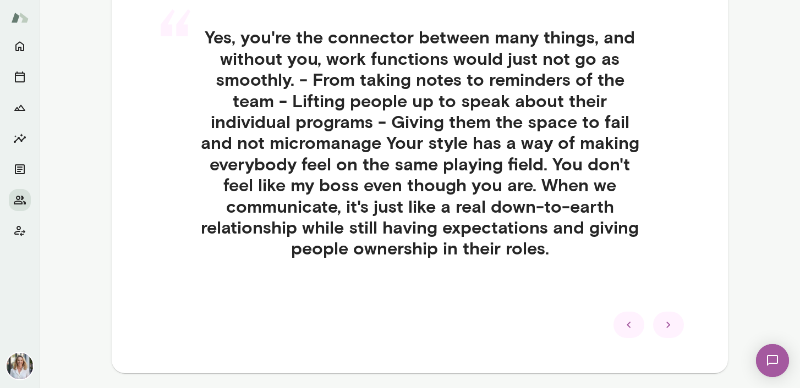
click at [625, 325] on icon at bounding box center [628, 324] width 13 height 13
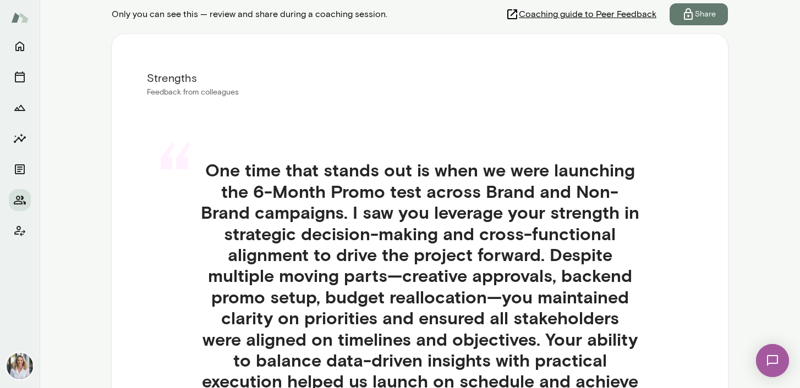
scroll to position [180, 0]
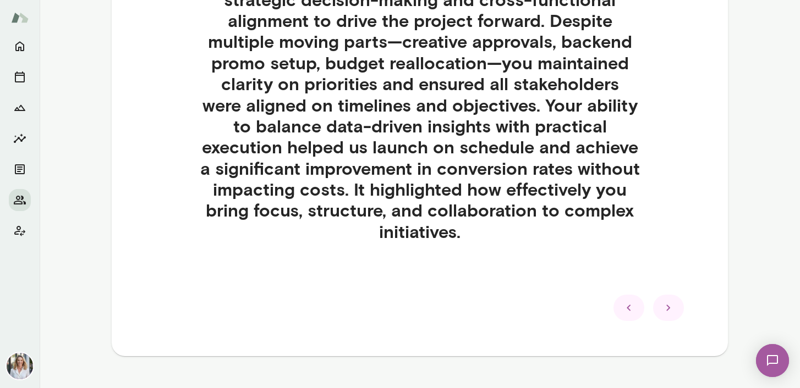
click at [669, 307] on icon at bounding box center [668, 308] width 4 height 6
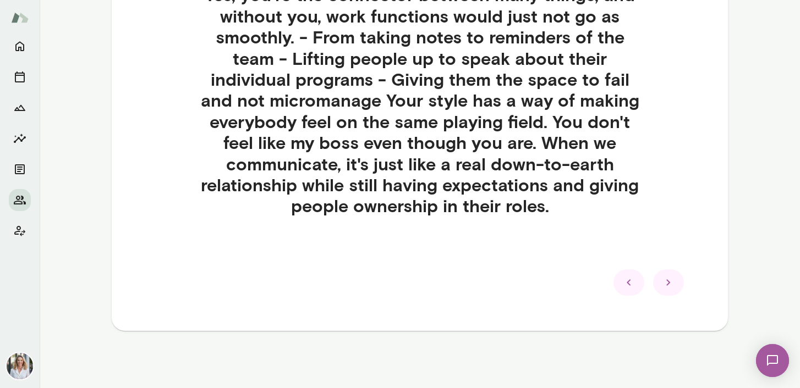
scroll to position [357, 0]
click at [667, 281] on icon at bounding box center [668, 282] width 13 height 13
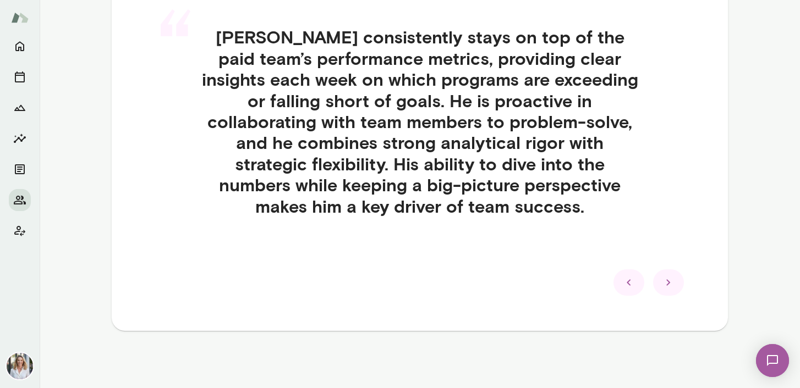
click at [667, 281] on icon at bounding box center [668, 282] width 13 height 13
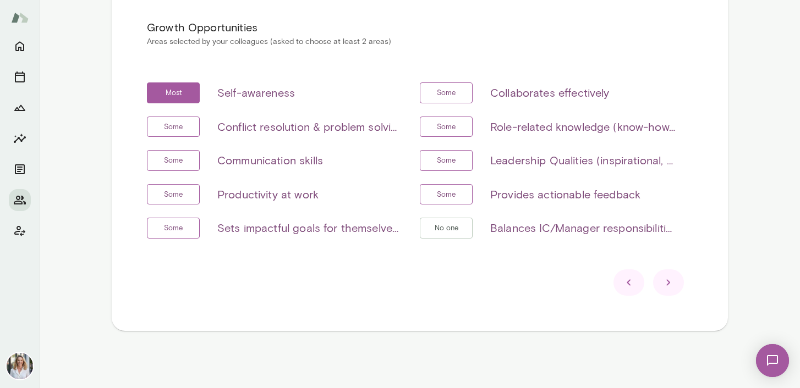
click at [667, 284] on icon at bounding box center [668, 282] width 13 height 13
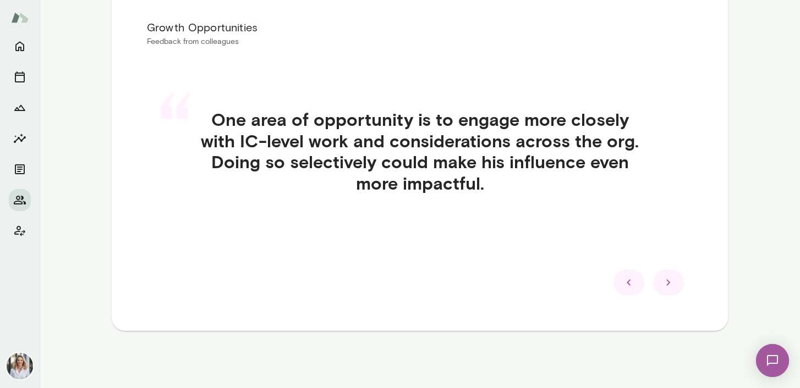
click at [667, 284] on icon at bounding box center [668, 282] width 13 height 13
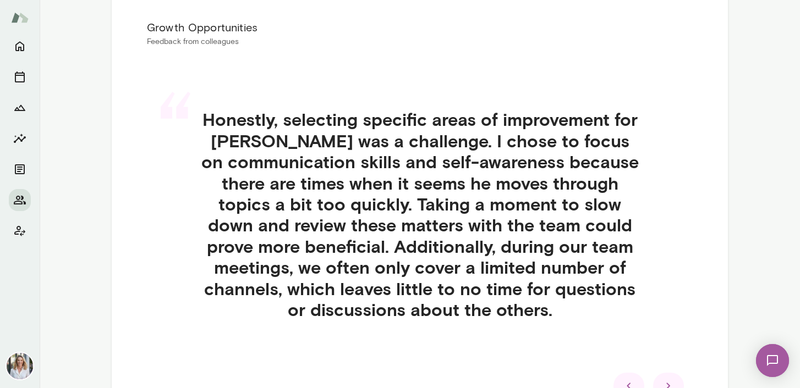
scroll to position [336, 0]
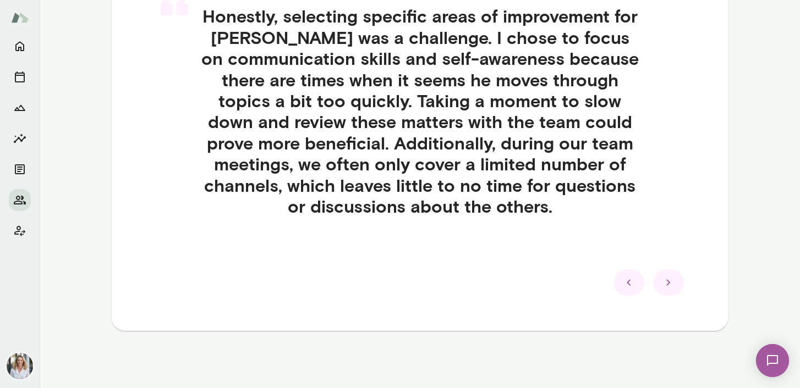
click at [667, 284] on icon at bounding box center [668, 282] width 13 height 13
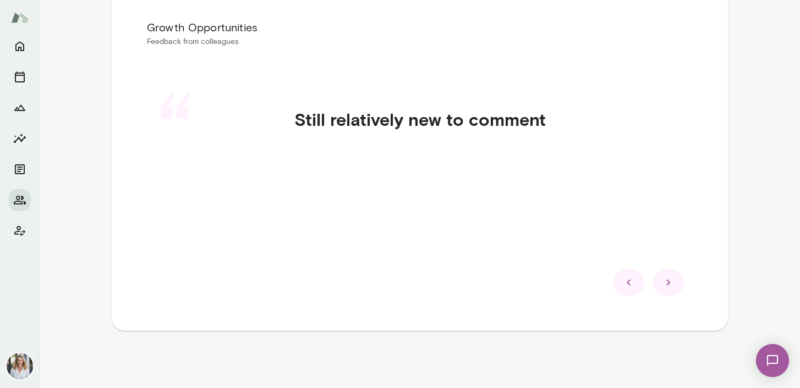
scroll to position [232, 0]
click at [667, 284] on icon at bounding box center [668, 282] width 13 height 13
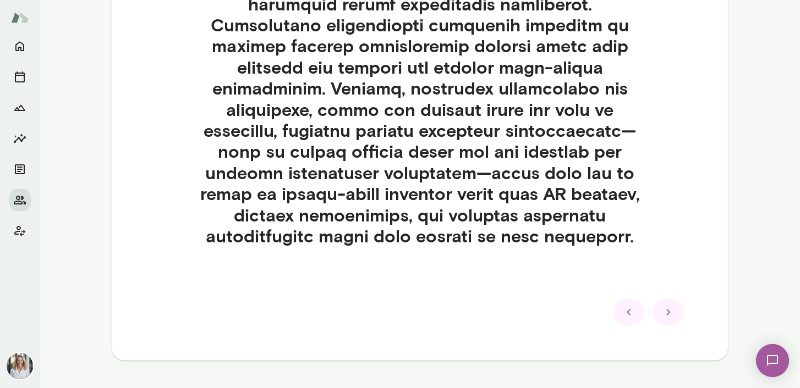
scroll to position [716, 0]
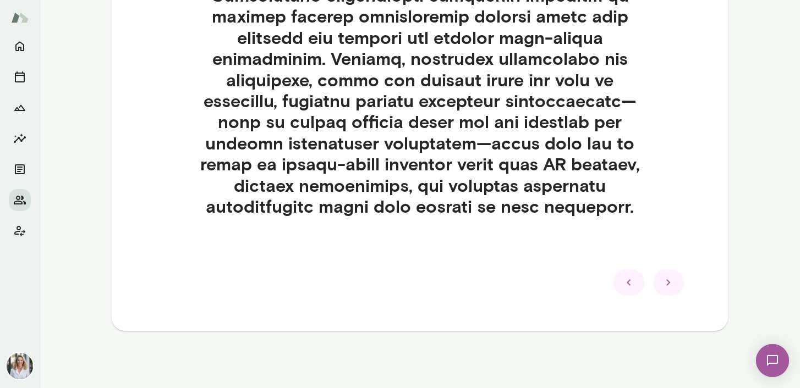
click at [669, 286] on icon at bounding box center [668, 282] width 13 height 13
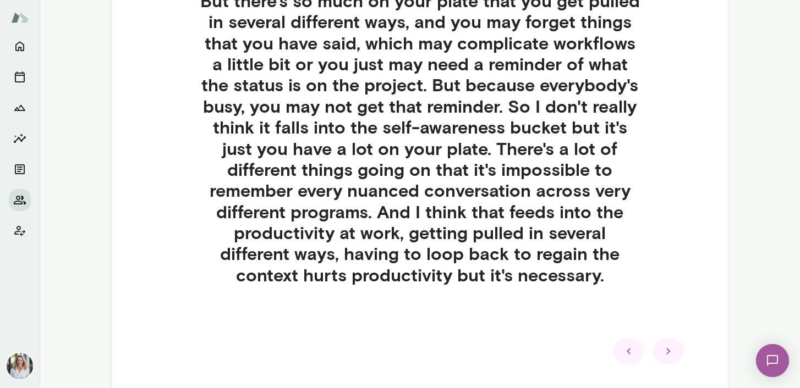
scroll to position [382, 0]
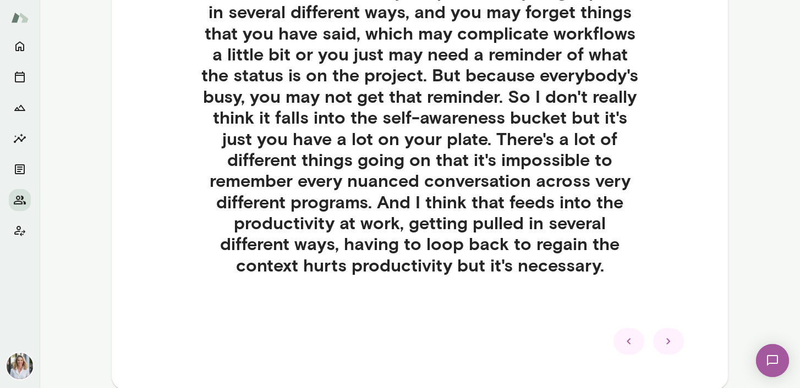
click at [658, 343] on div at bounding box center [668, 341] width 31 height 26
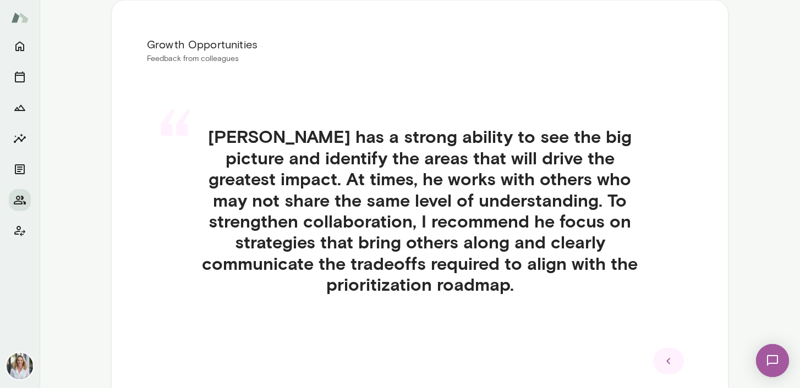
scroll to position [214, 0]
